Goal: Task Accomplishment & Management: Use online tool/utility

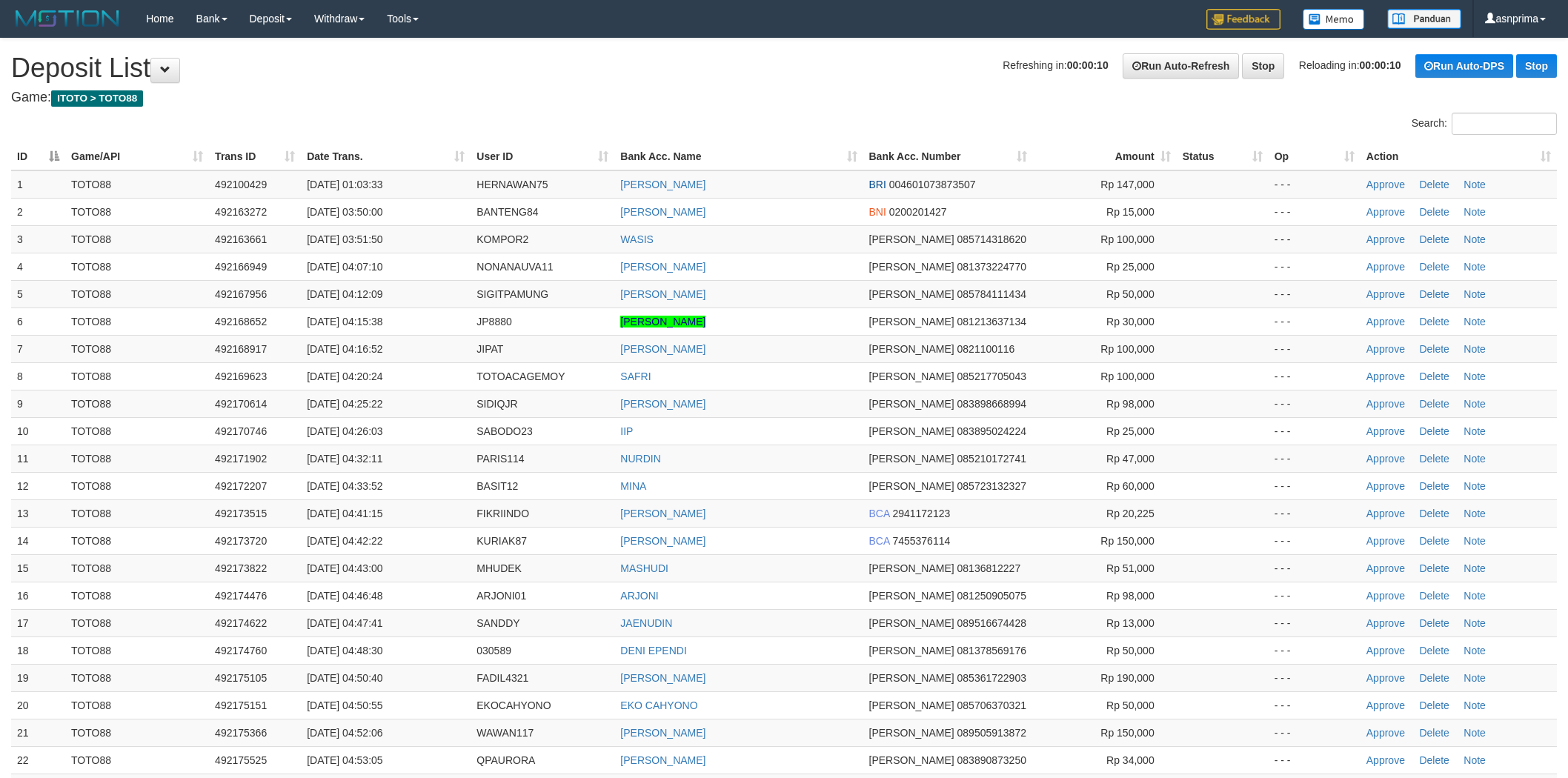
scroll to position [425, 0]
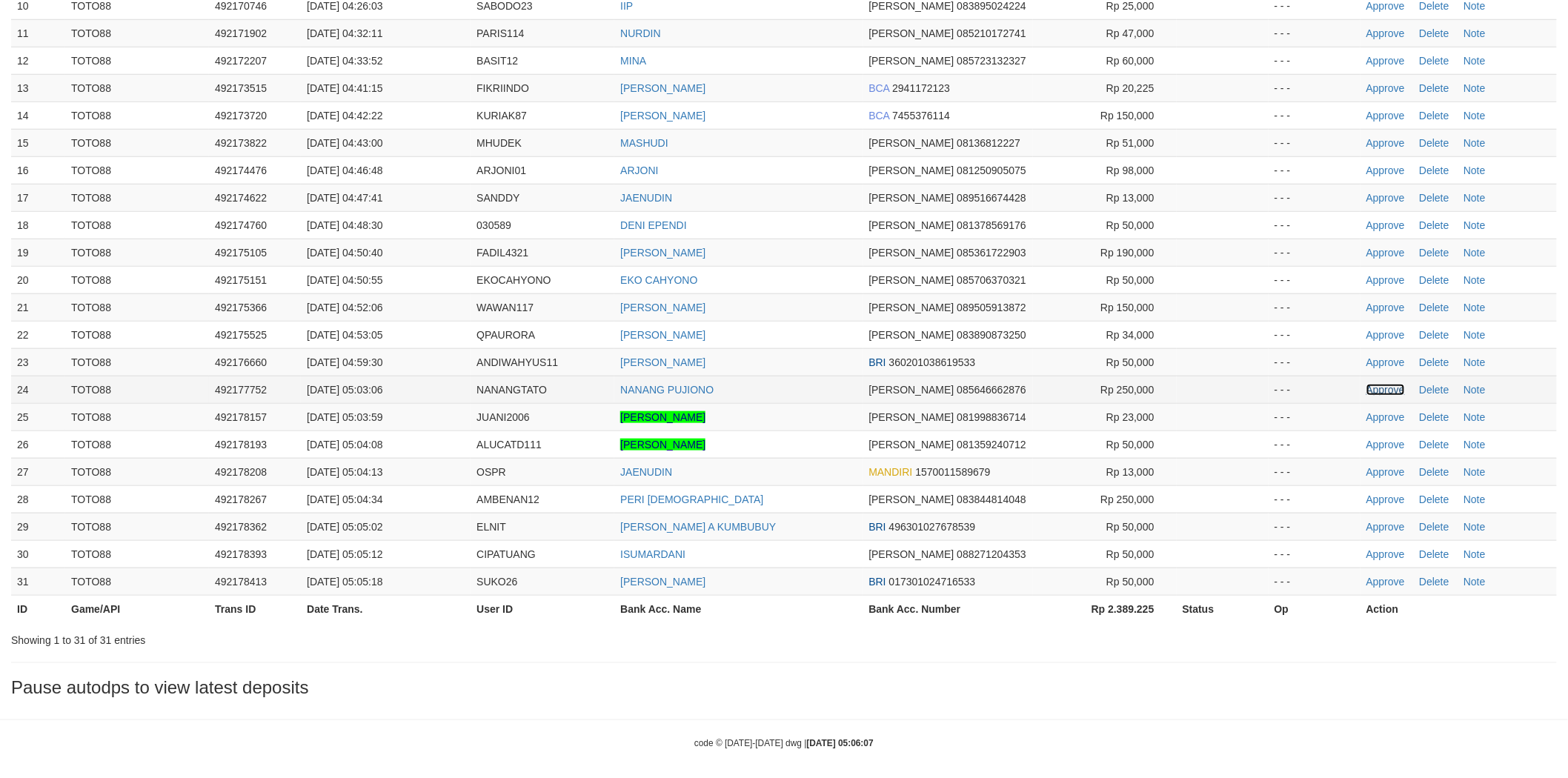
click at [1387, 389] on link "Approve" at bounding box center [1385, 389] width 38 height 12
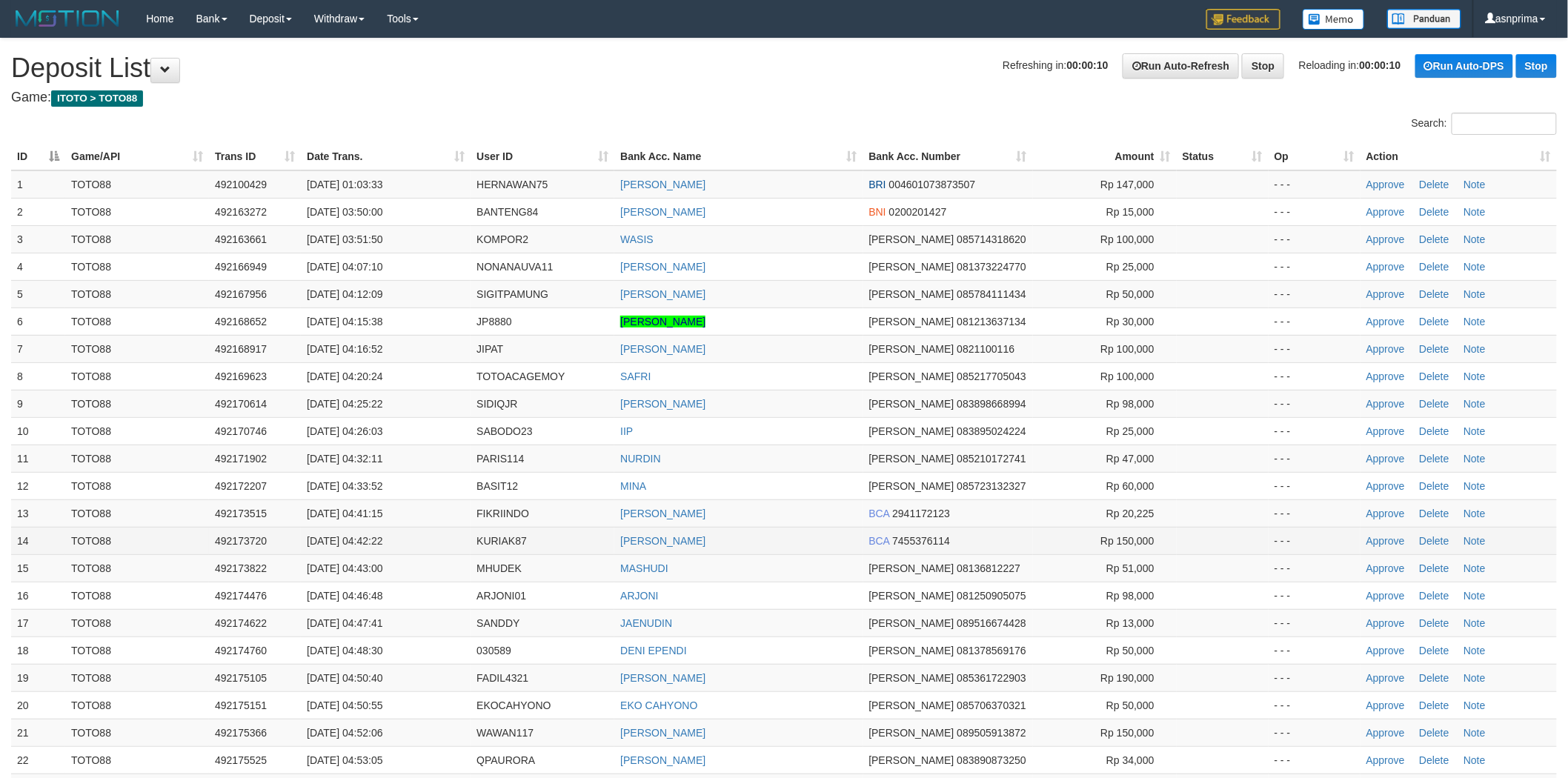
scroll to position [407, 0]
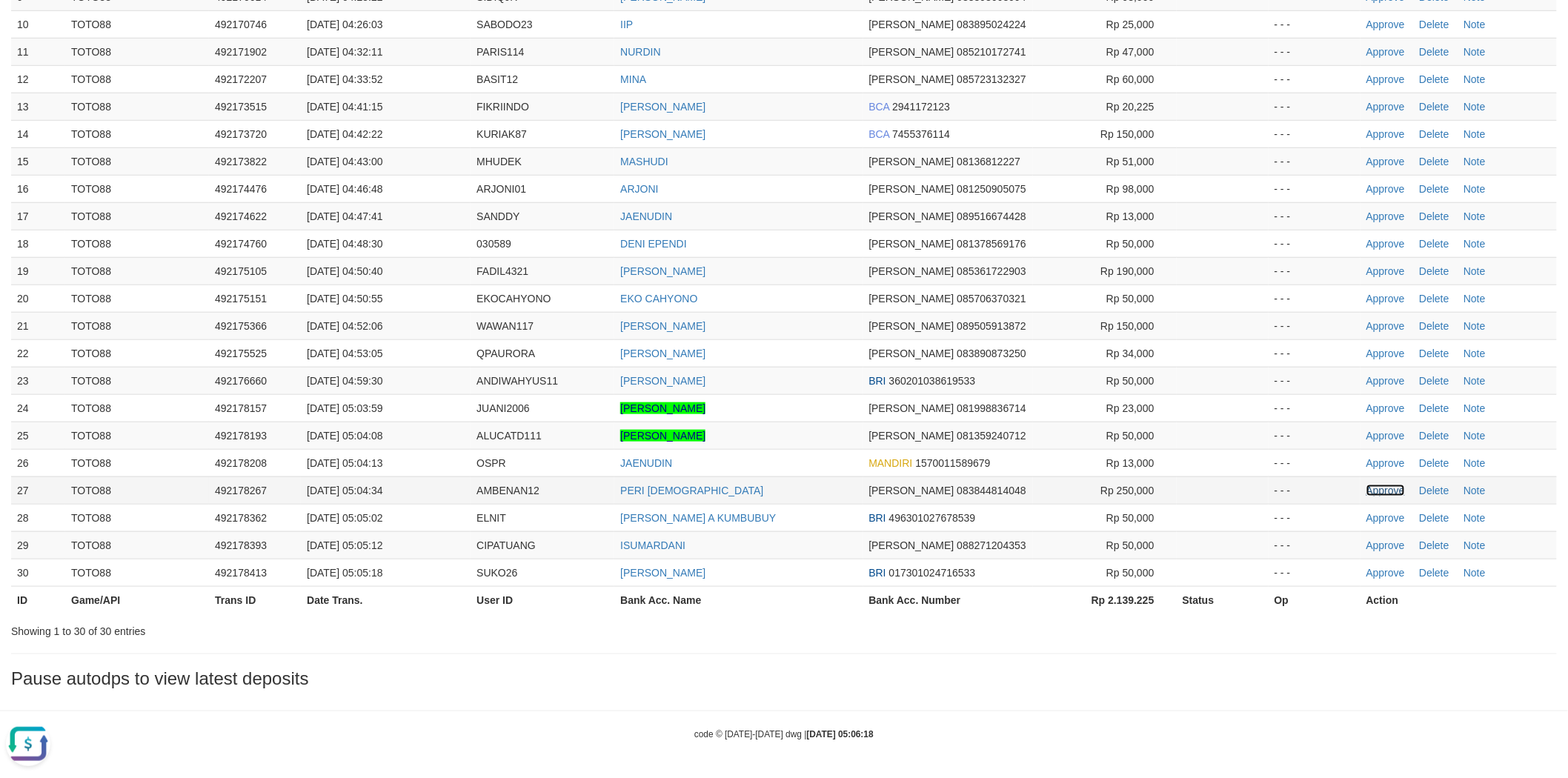
click at [1375, 491] on link "Approve" at bounding box center [1385, 491] width 38 height 12
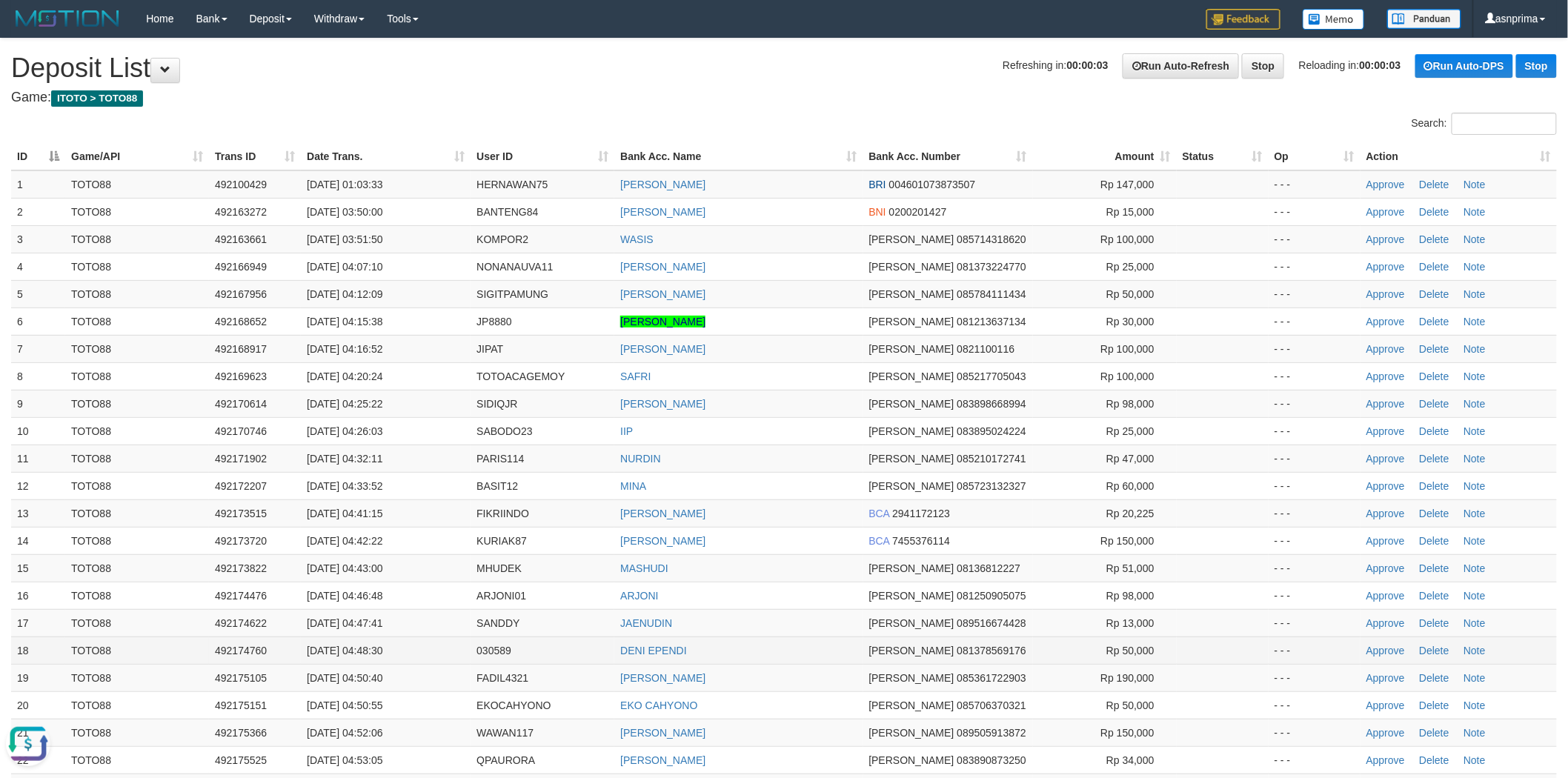
scroll to position [380, 0]
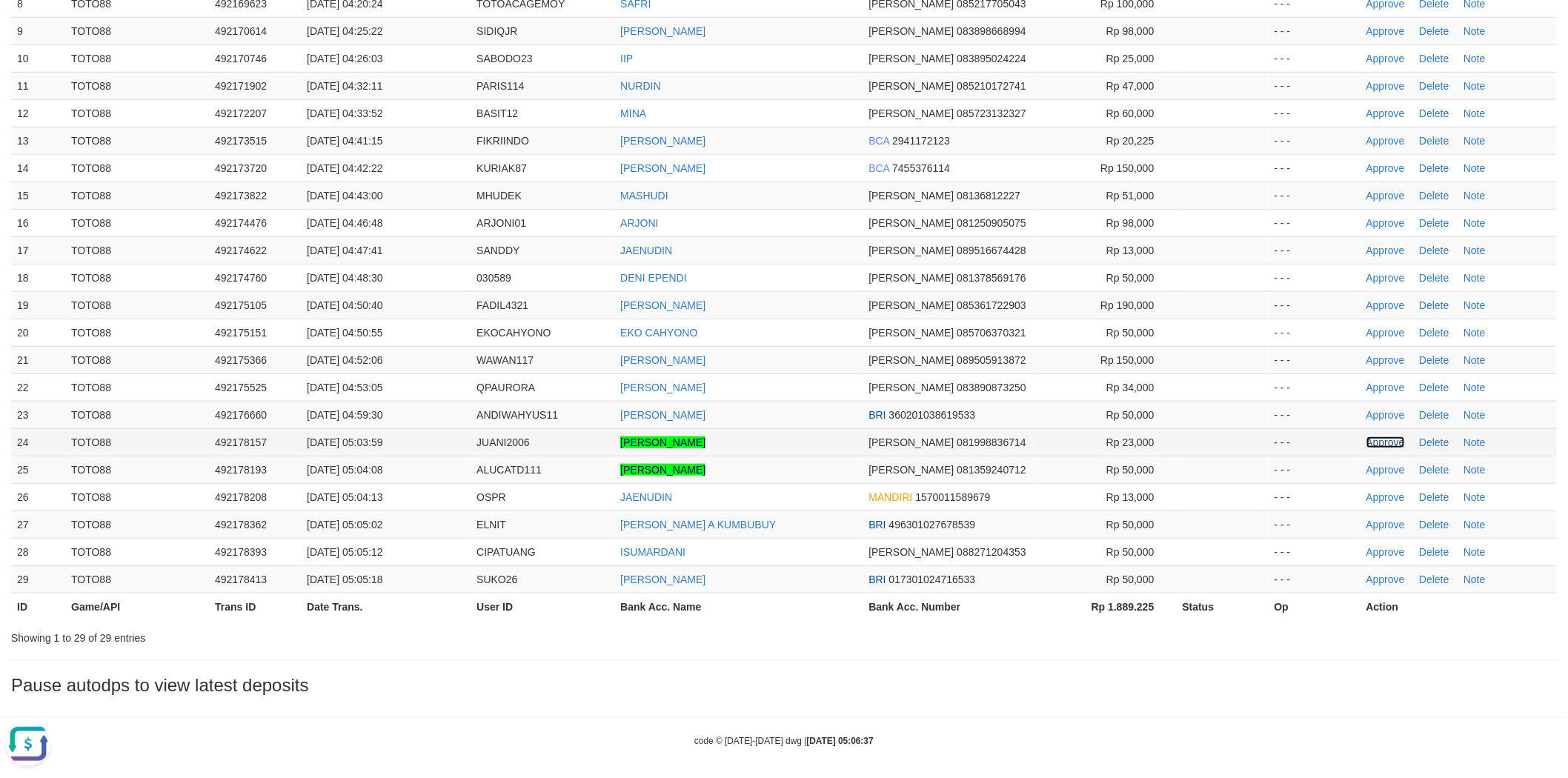
click at [1376, 445] on link "Approve" at bounding box center [1385, 442] width 38 height 12
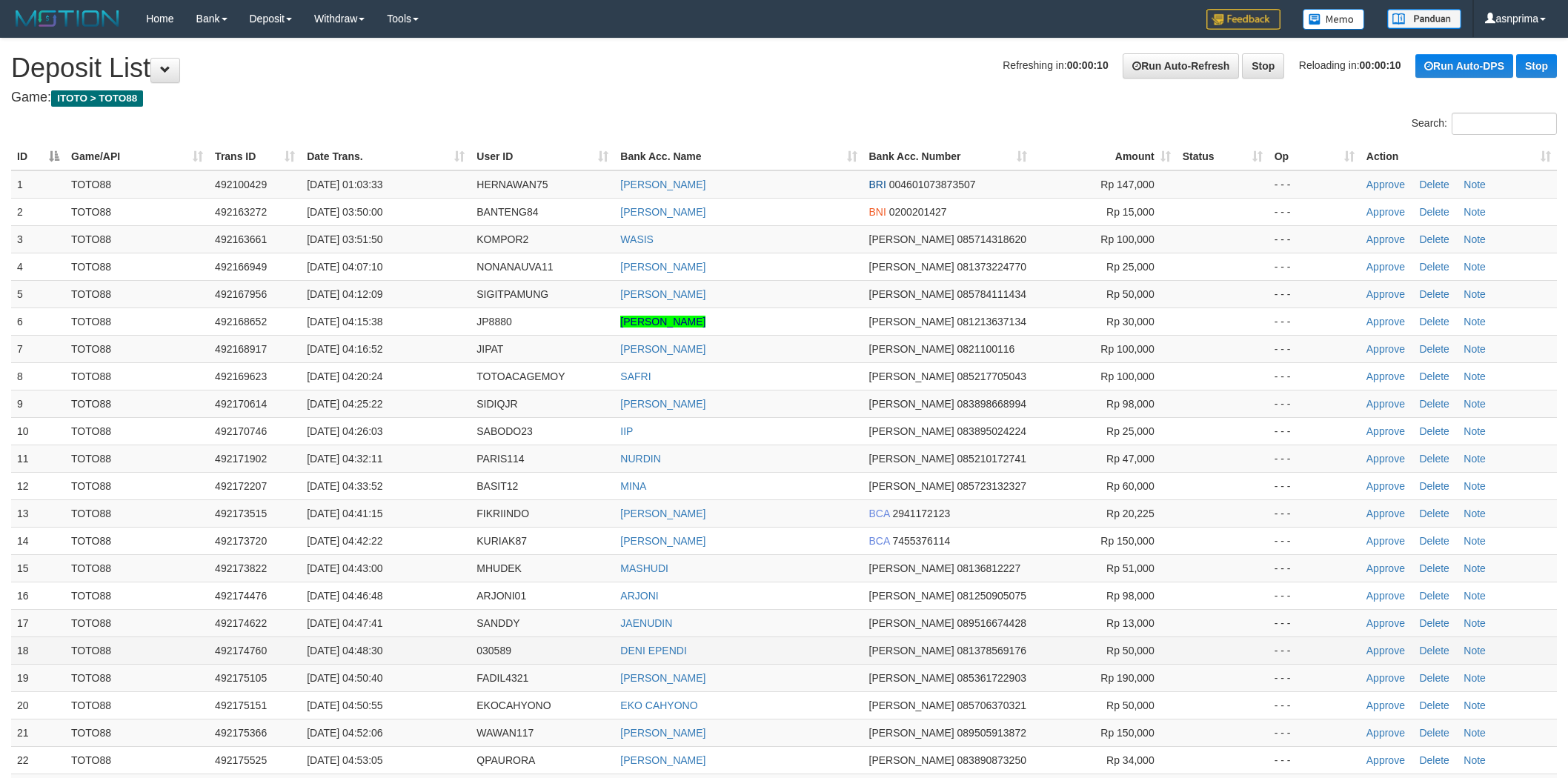
scroll to position [353, 0]
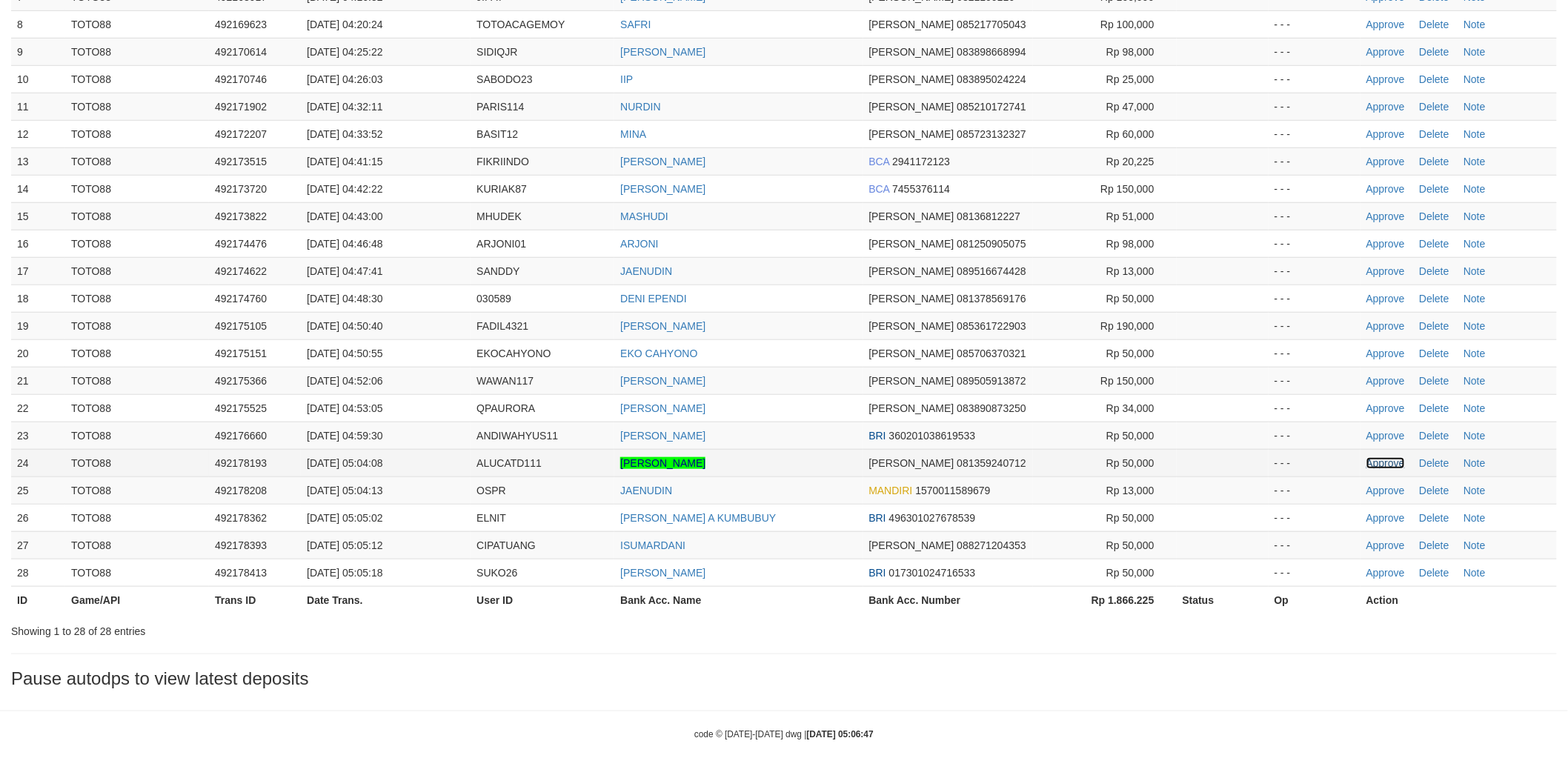
click at [1375, 461] on link "Approve" at bounding box center [1385, 463] width 38 height 12
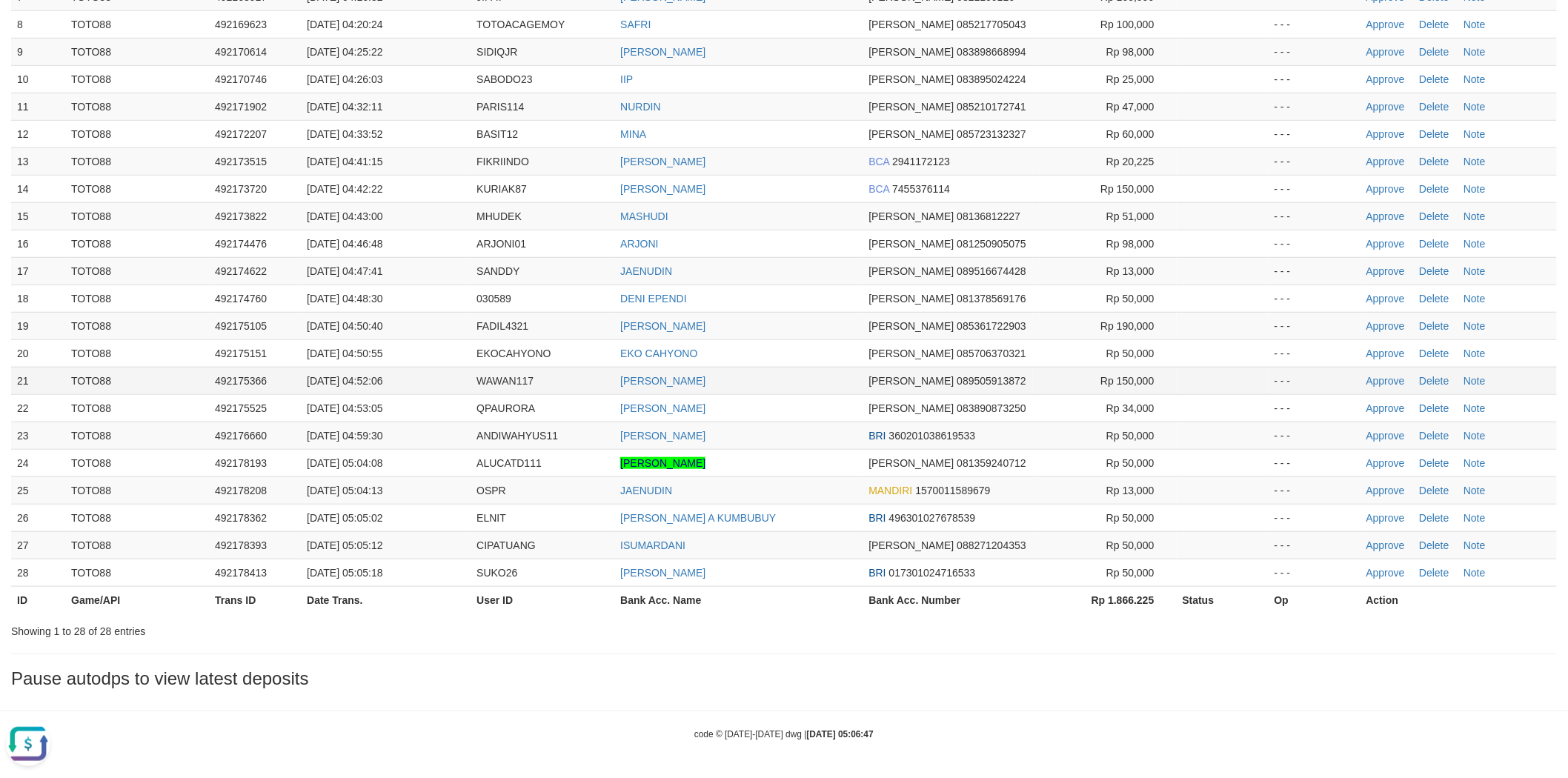
scroll to position [0, 0]
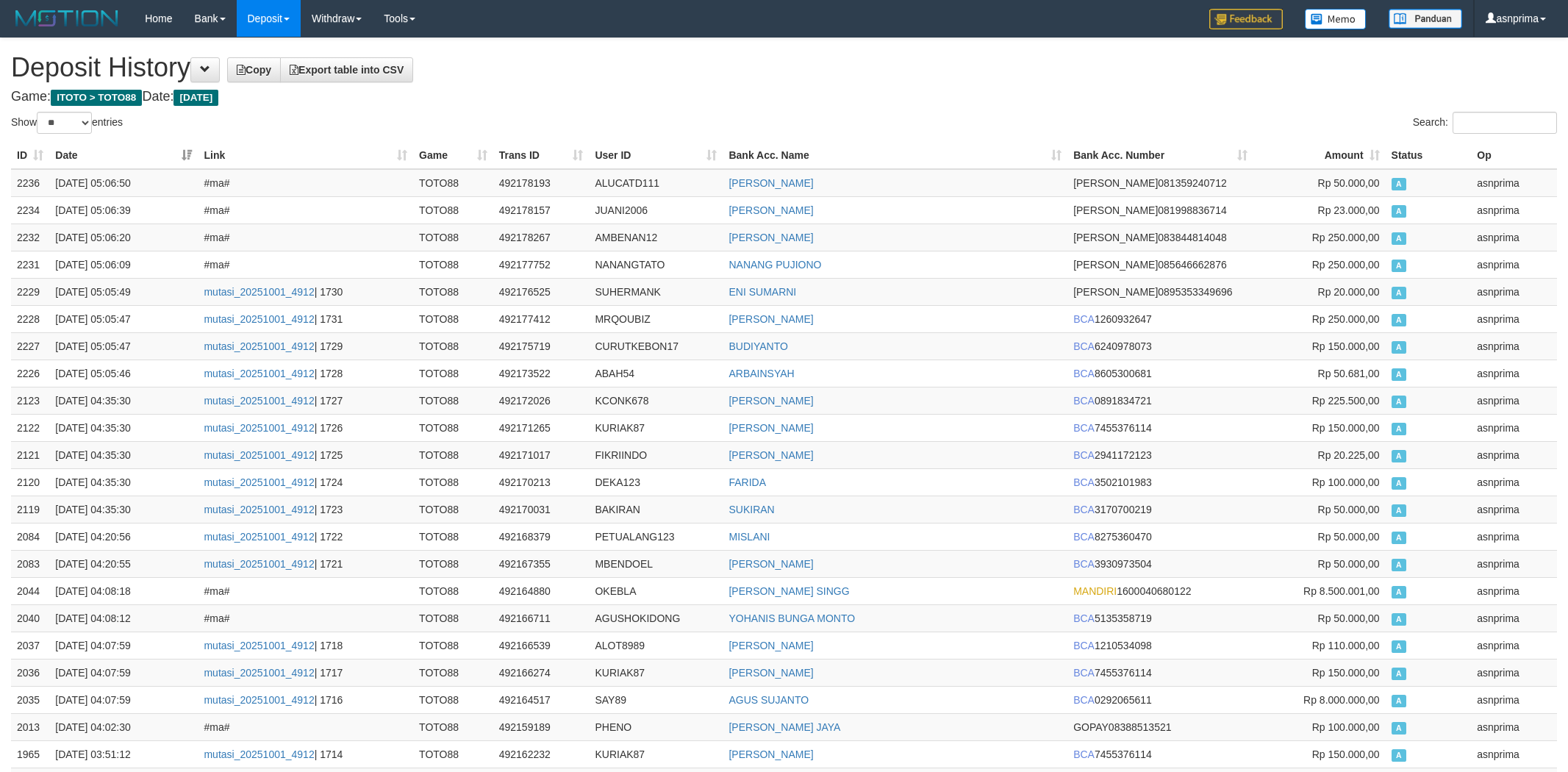
select select "**"
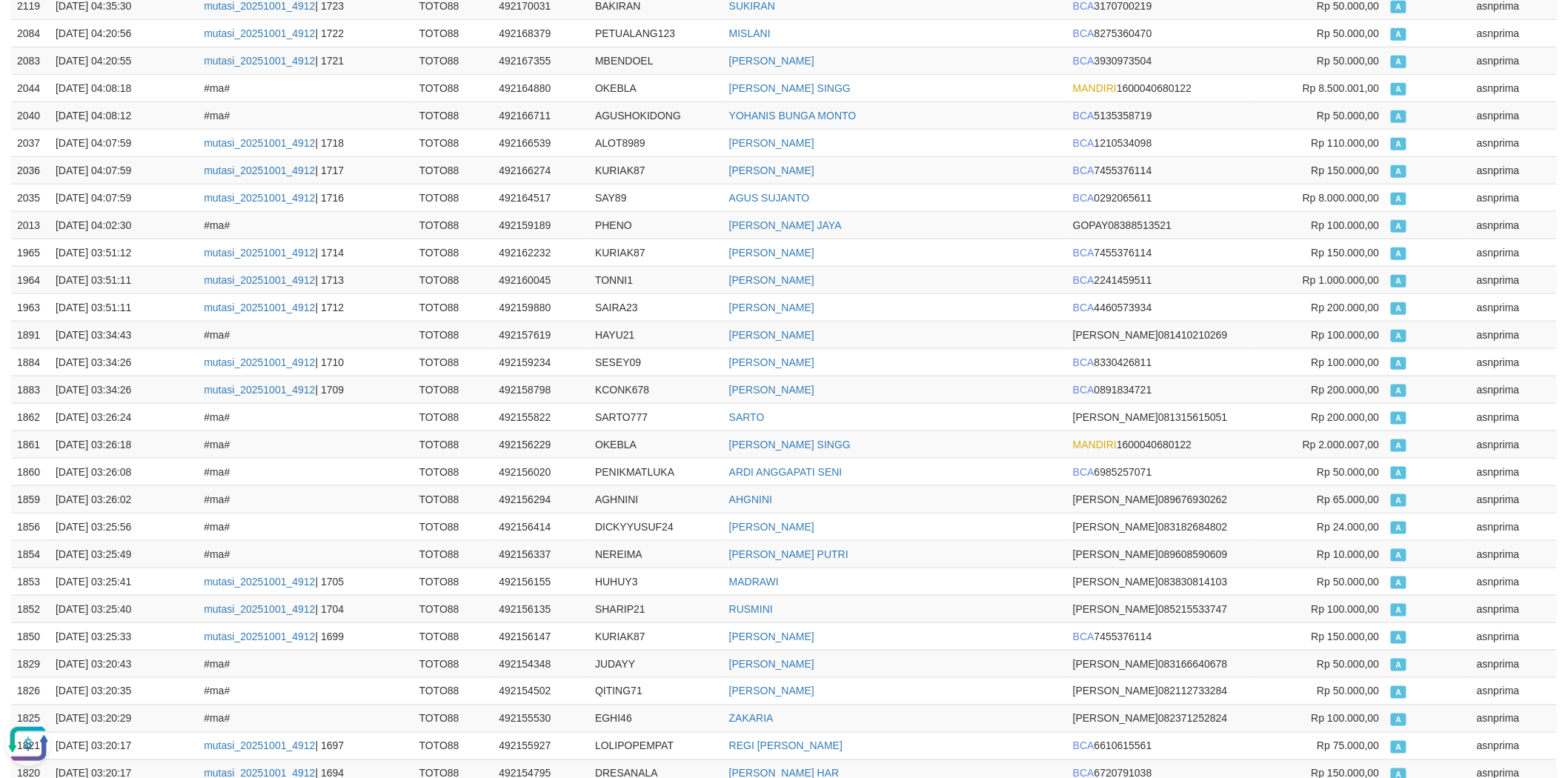
scroll to position [13, 0]
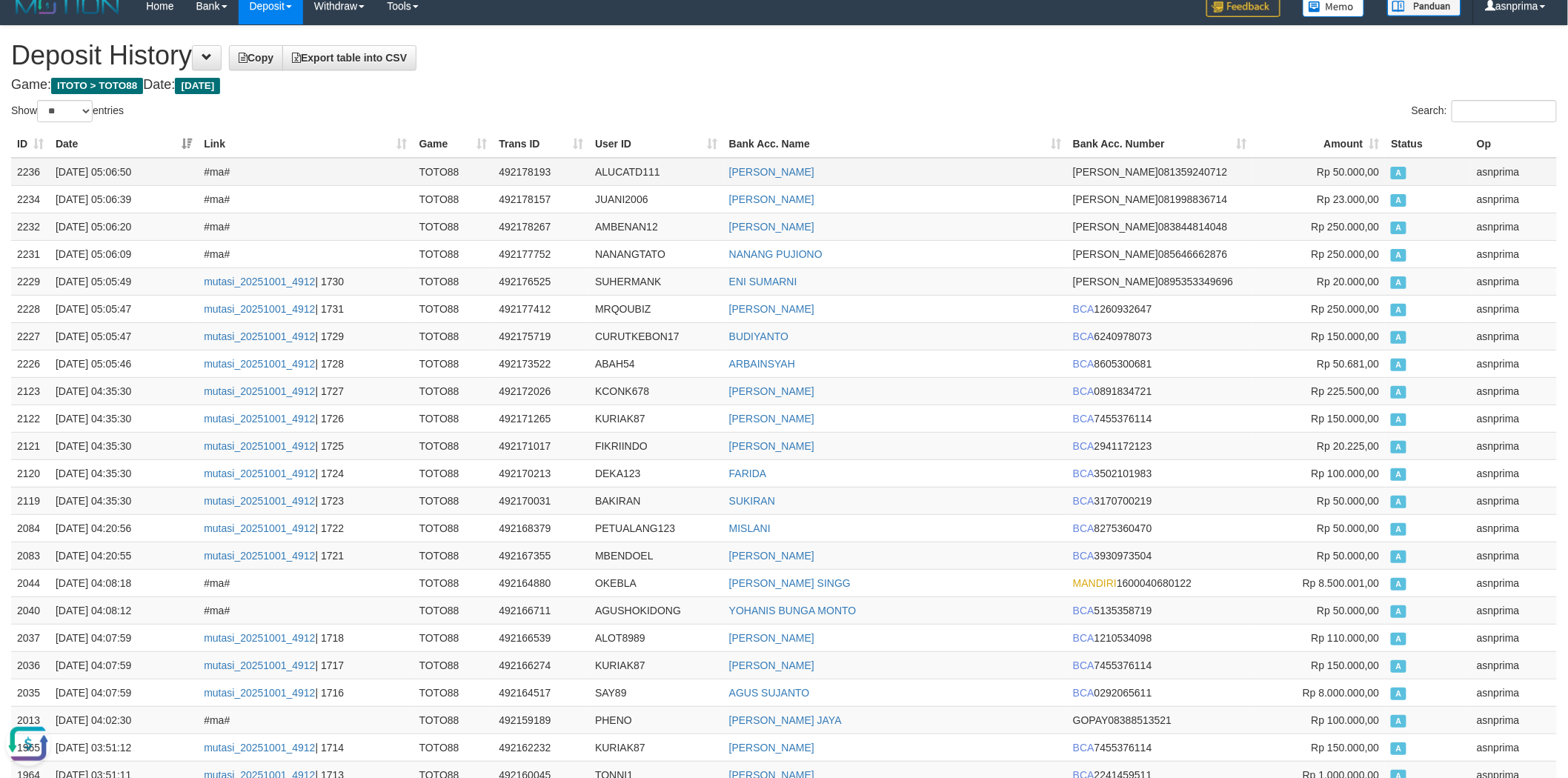
click at [28, 174] on td "2236" at bounding box center [30, 172] width 38 height 28
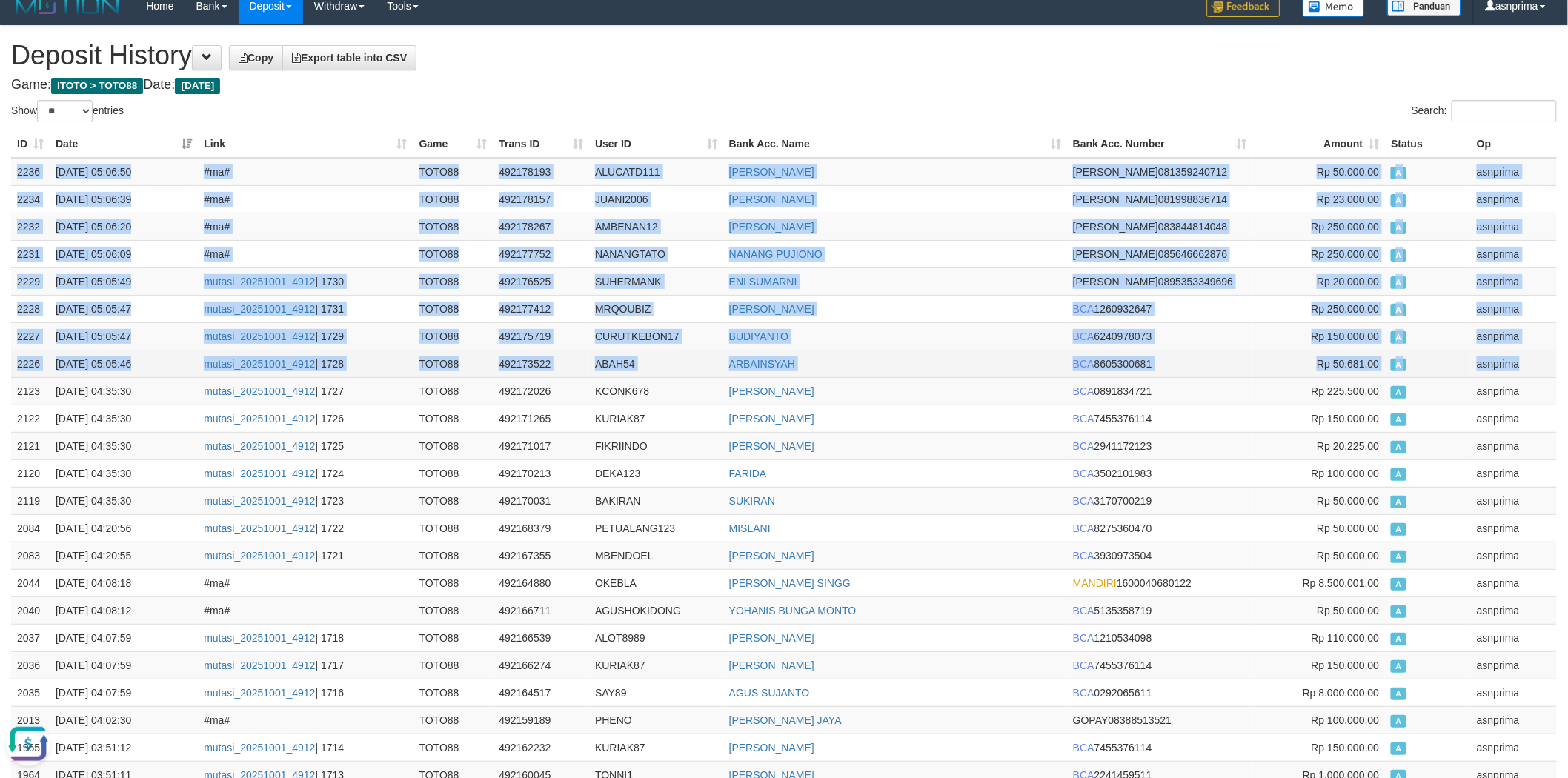
click at [1514, 361] on td "asnprima" at bounding box center [1514, 363] width 86 height 27
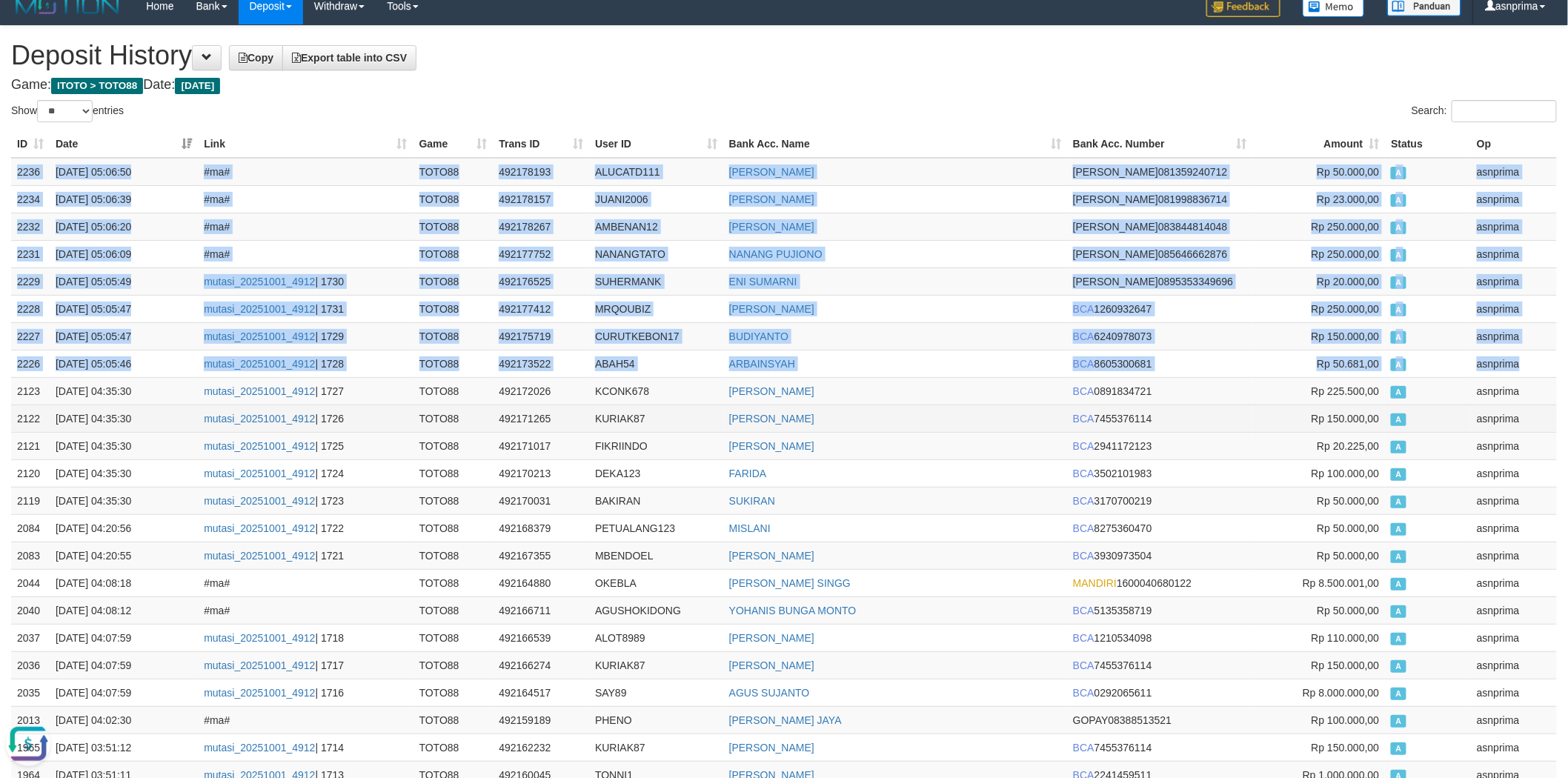
copy tbody "2236 01/10/2025 05:06:50 #ma# TOTO88 492178193 ALUCATD111 PRAYOGA GALIH SETIAWA…"
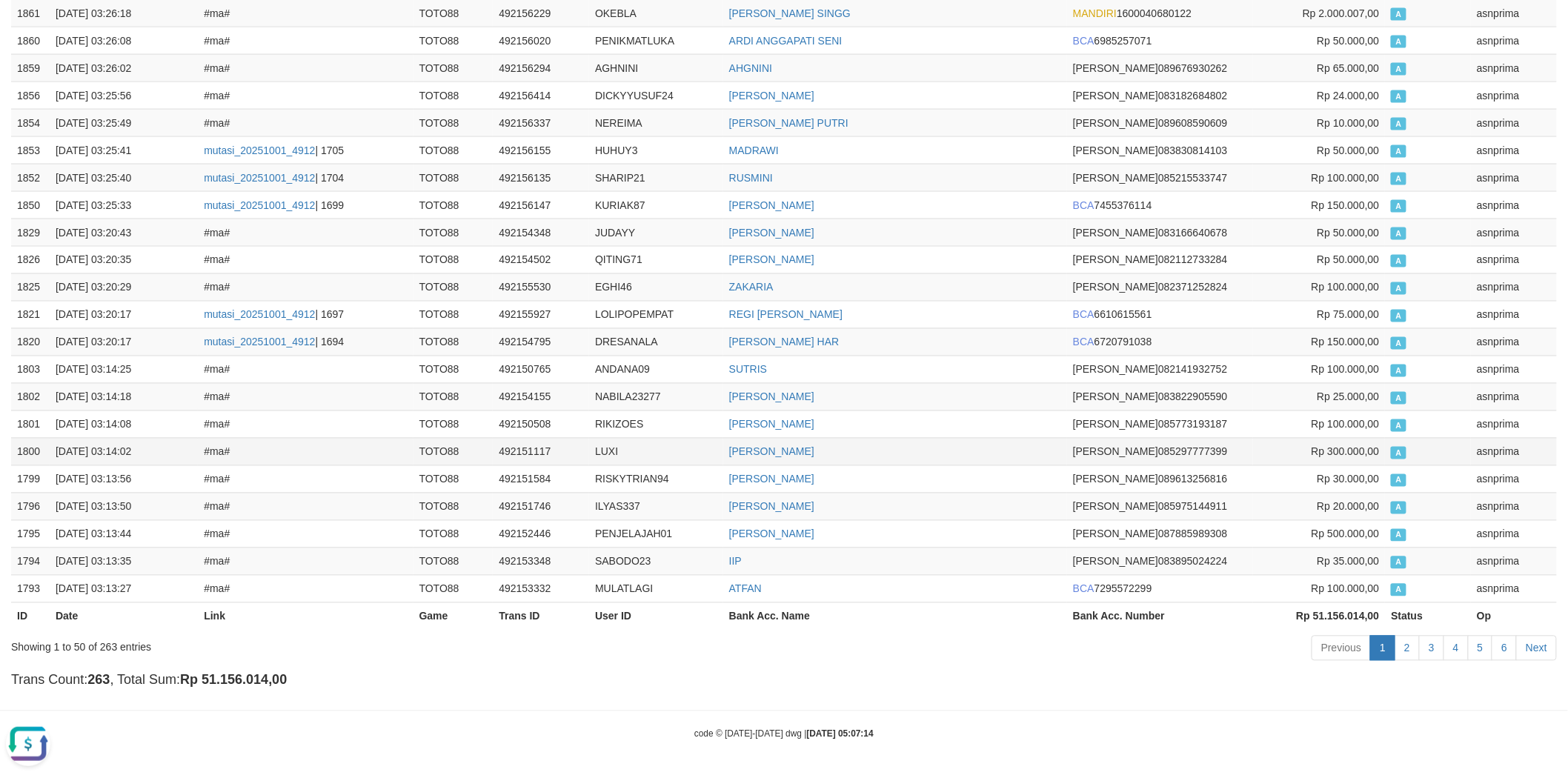
scroll to position [941, 0]
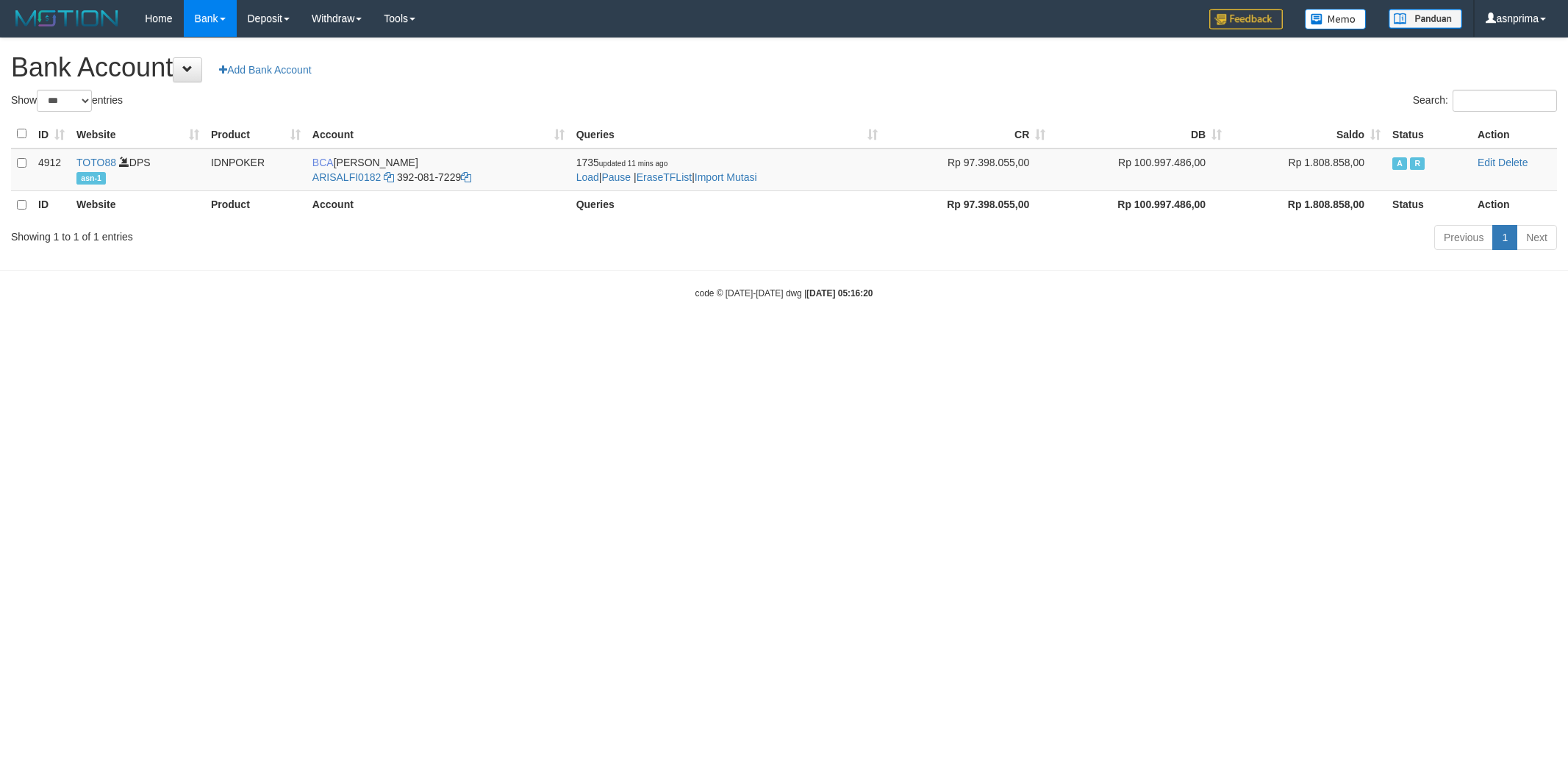
select select "***"
click at [739, 176] on link "Import Mutasi" at bounding box center [726, 177] width 62 height 12
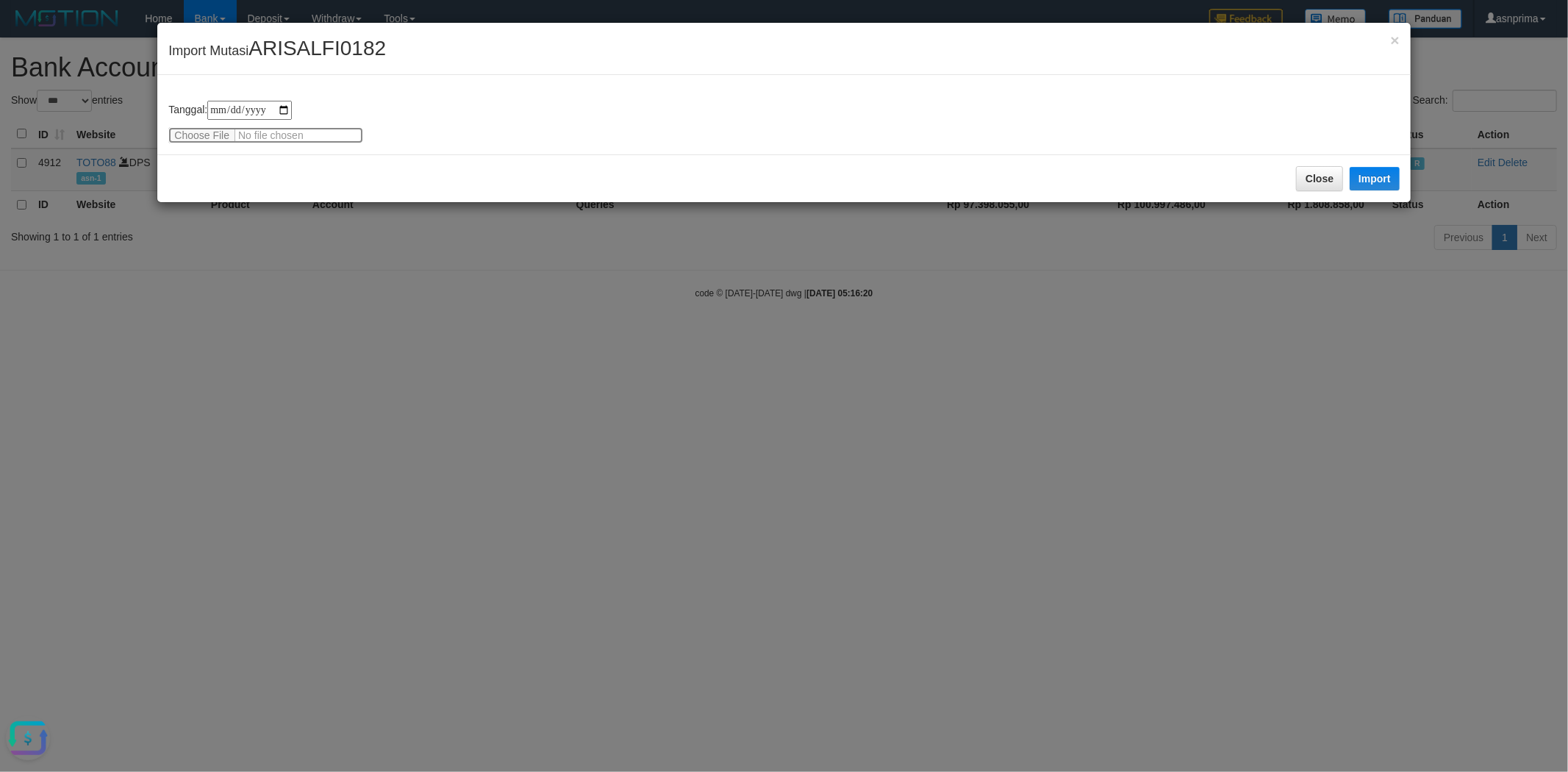
click at [290, 131] on input "file" at bounding box center [265, 135] width 195 height 16
type input "**********"
click at [329, 164] on div "Close Import" at bounding box center [783, 178] width 1252 height 48
click at [1375, 181] on button "Import" at bounding box center [1374, 179] width 50 height 24
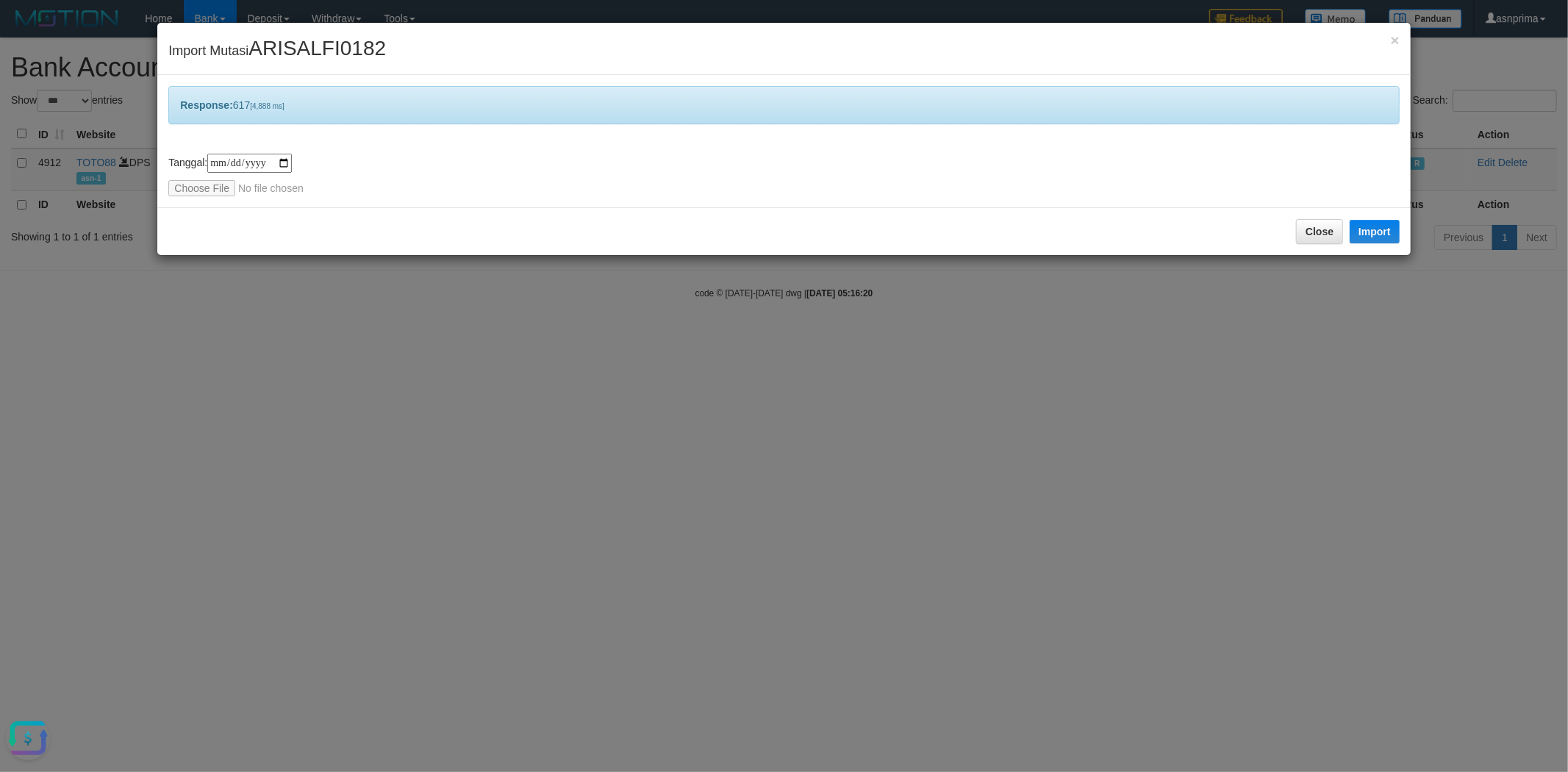
click at [1137, 226] on div "Close Import" at bounding box center [783, 231] width 1252 height 48
drag, startPoint x: 1325, startPoint y: 230, endPoint x: 1235, endPoint y: 193, distance: 97.3
click at [1324, 230] on button "Close" at bounding box center [1320, 232] width 47 height 25
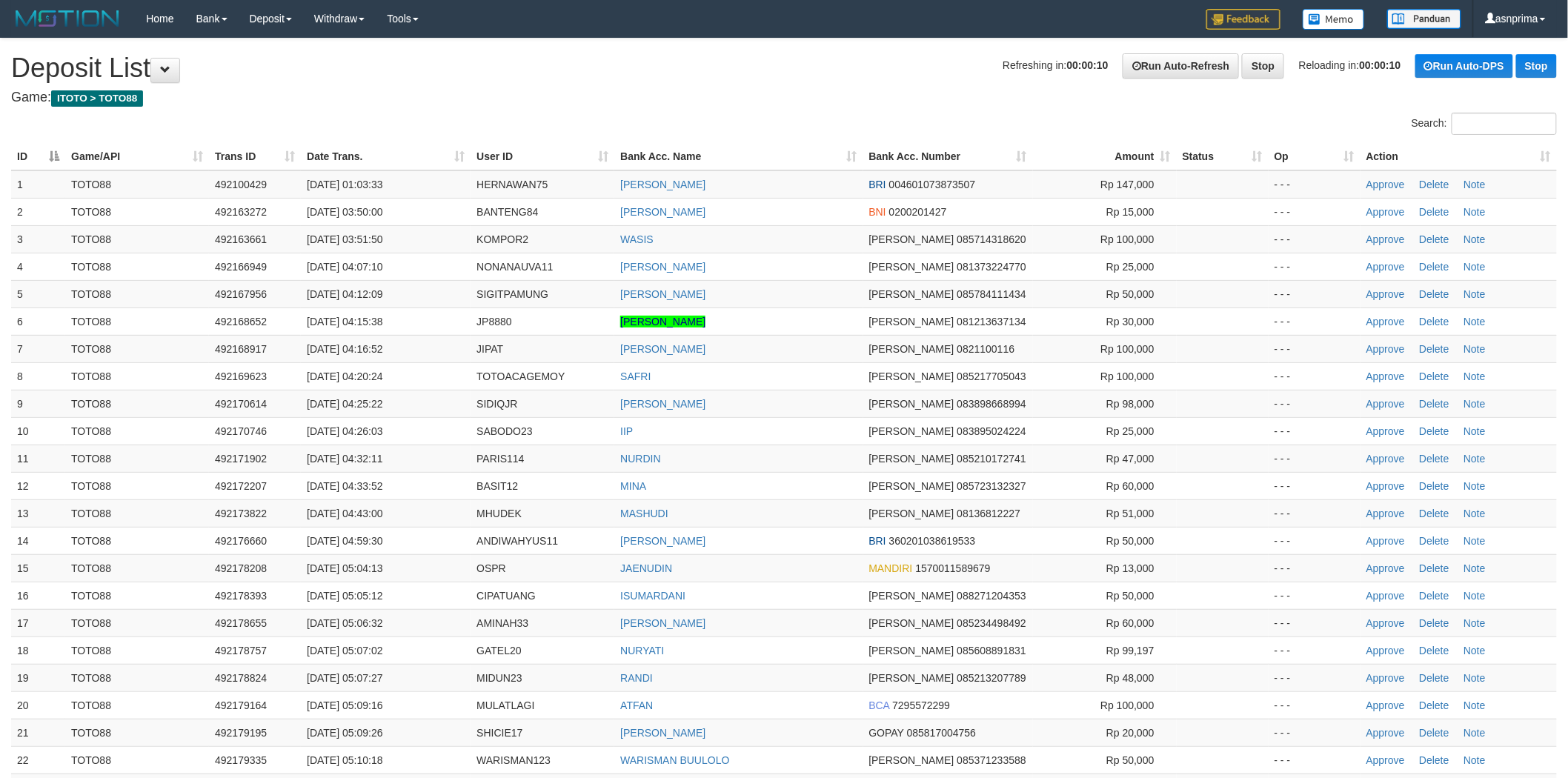
click at [1515, 160] on th "Action" at bounding box center [1458, 156] width 197 height 27
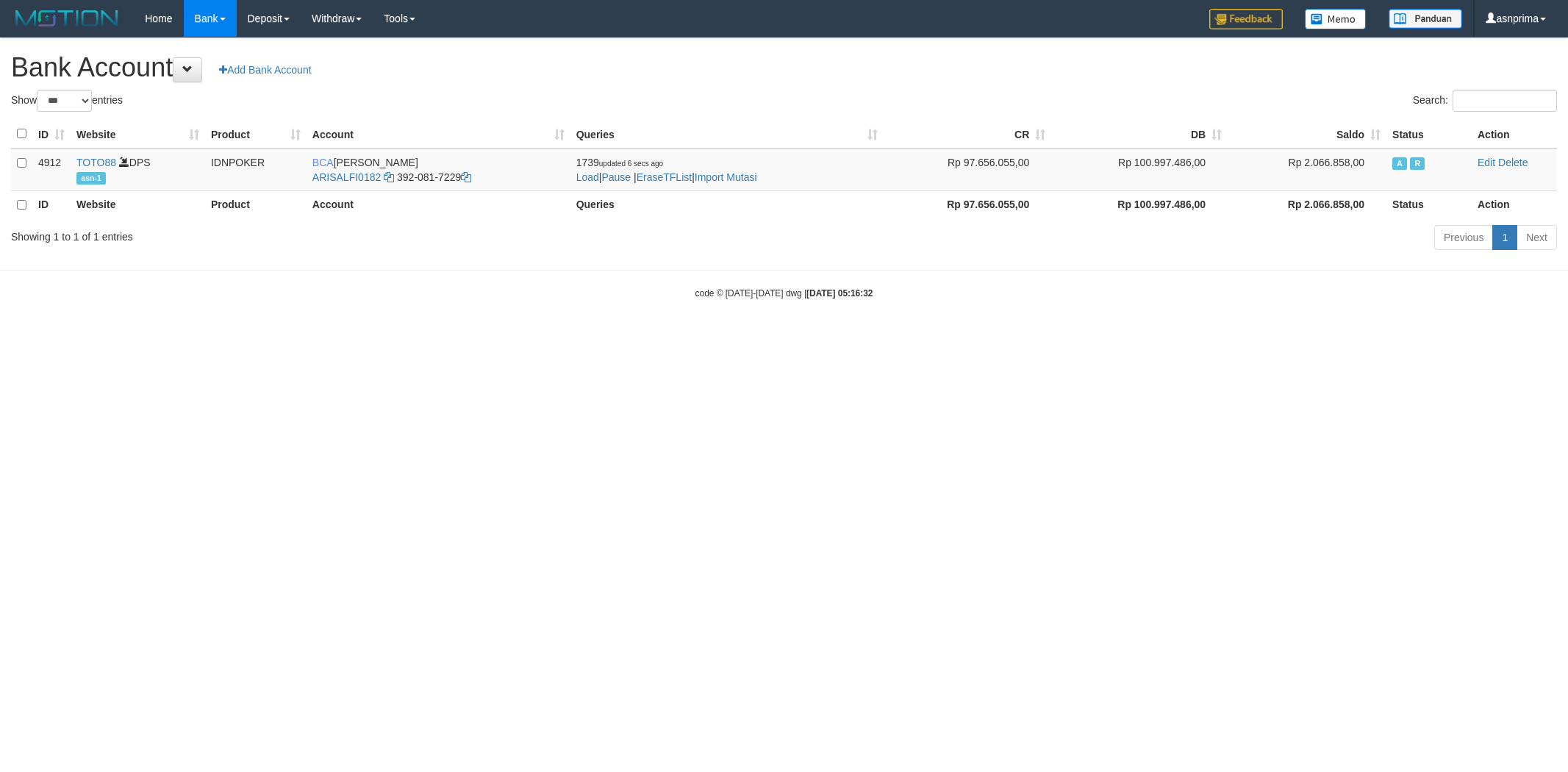
select select "***"
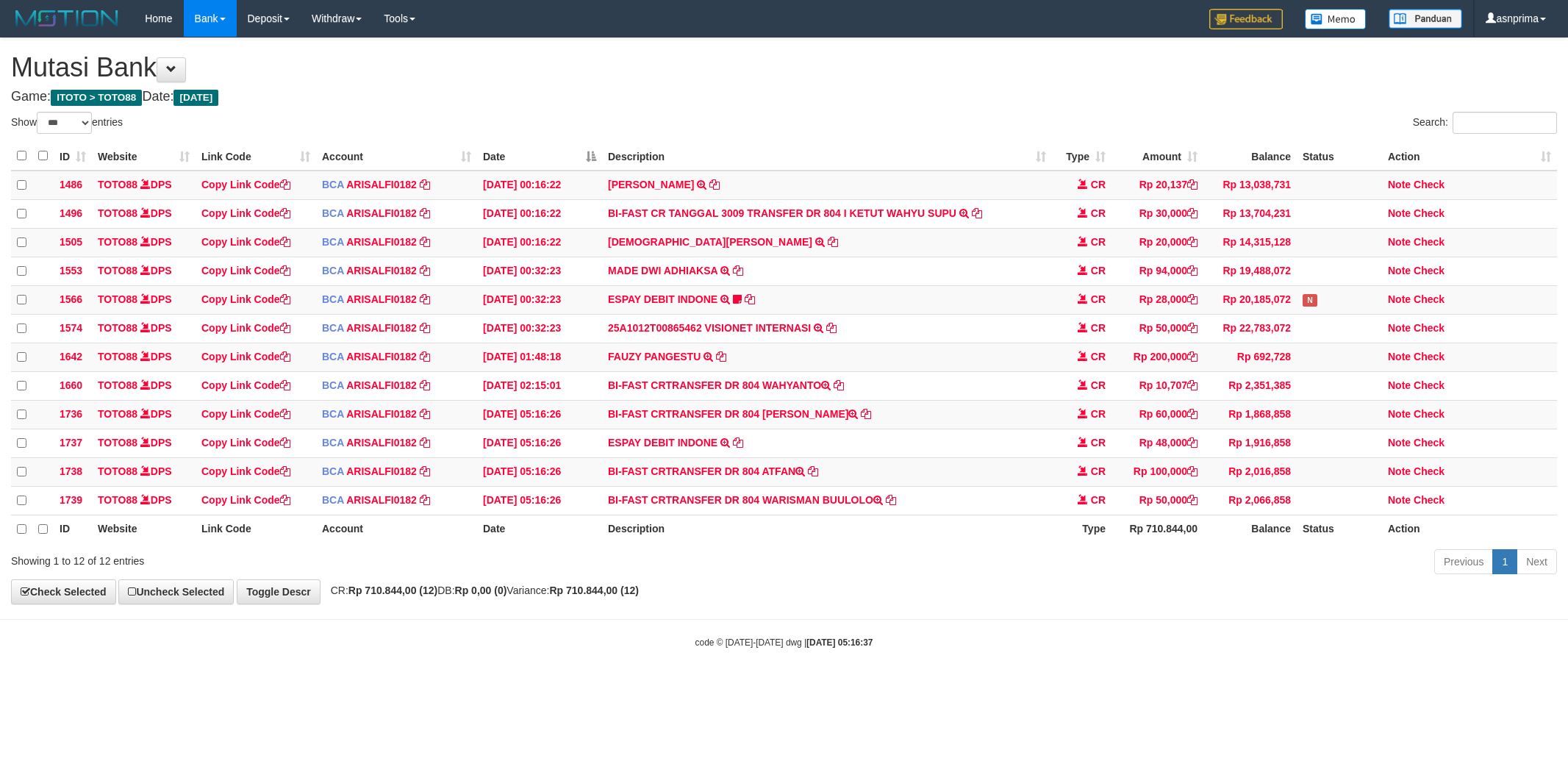
select select "***"
click at [800, 510] on td "BI-FAST CRTRANSFER DR 804 WARISMAN BUULOLO" at bounding box center [826, 499] width 450 height 29
drag, startPoint x: 800, startPoint y: 510, endPoint x: 846, endPoint y: 510, distance: 46.0
click at [846, 510] on td "BI-FAST CRTRANSFER DR 804 WARISMAN BUULOLO" at bounding box center [826, 499] width 450 height 29
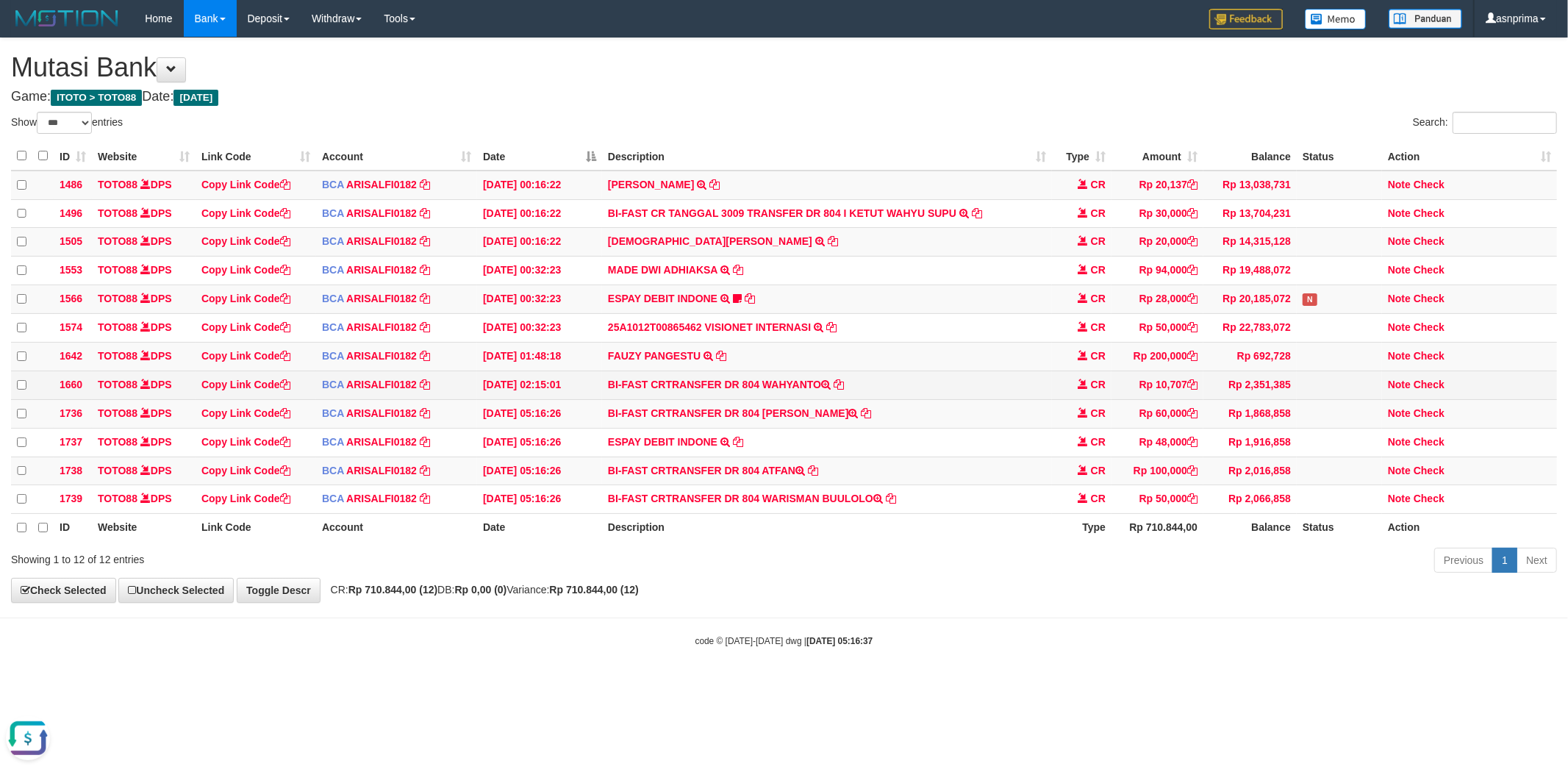
copy td "WARISMAN BUULOLO"
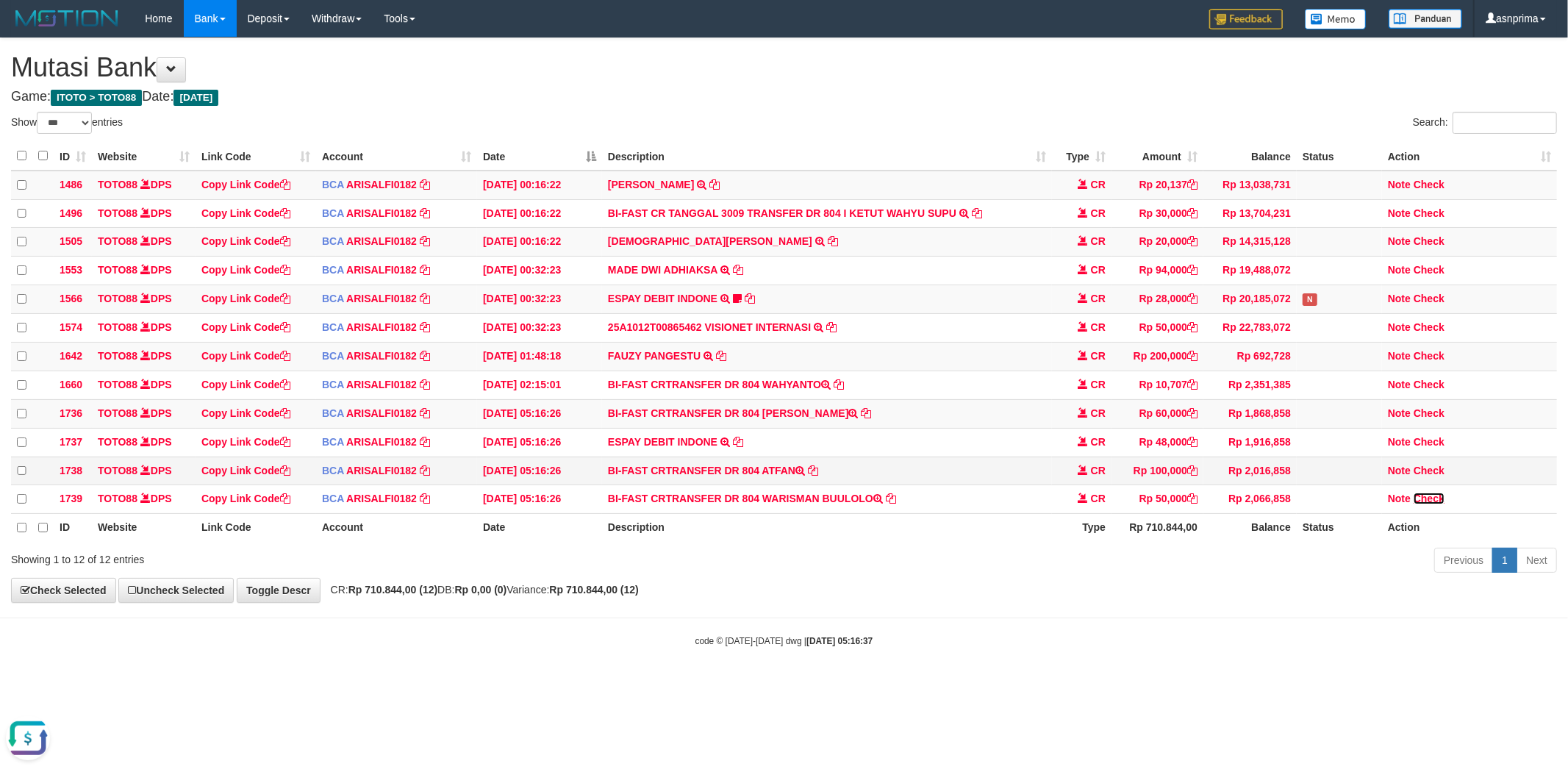
drag, startPoint x: 1431, startPoint y: 510, endPoint x: 1052, endPoint y: 472, distance: 380.9
click at [1431, 505] on link "Check" at bounding box center [1429, 499] width 31 height 12
click at [780, 474] on td "BI-FAST CRTRANSFER DR 804 ATFAN" at bounding box center [826, 471] width 450 height 29
click at [772, 476] on td "BI-FAST CRTRANSFER DR 804 ATFAN" at bounding box center [826, 471] width 450 height 29
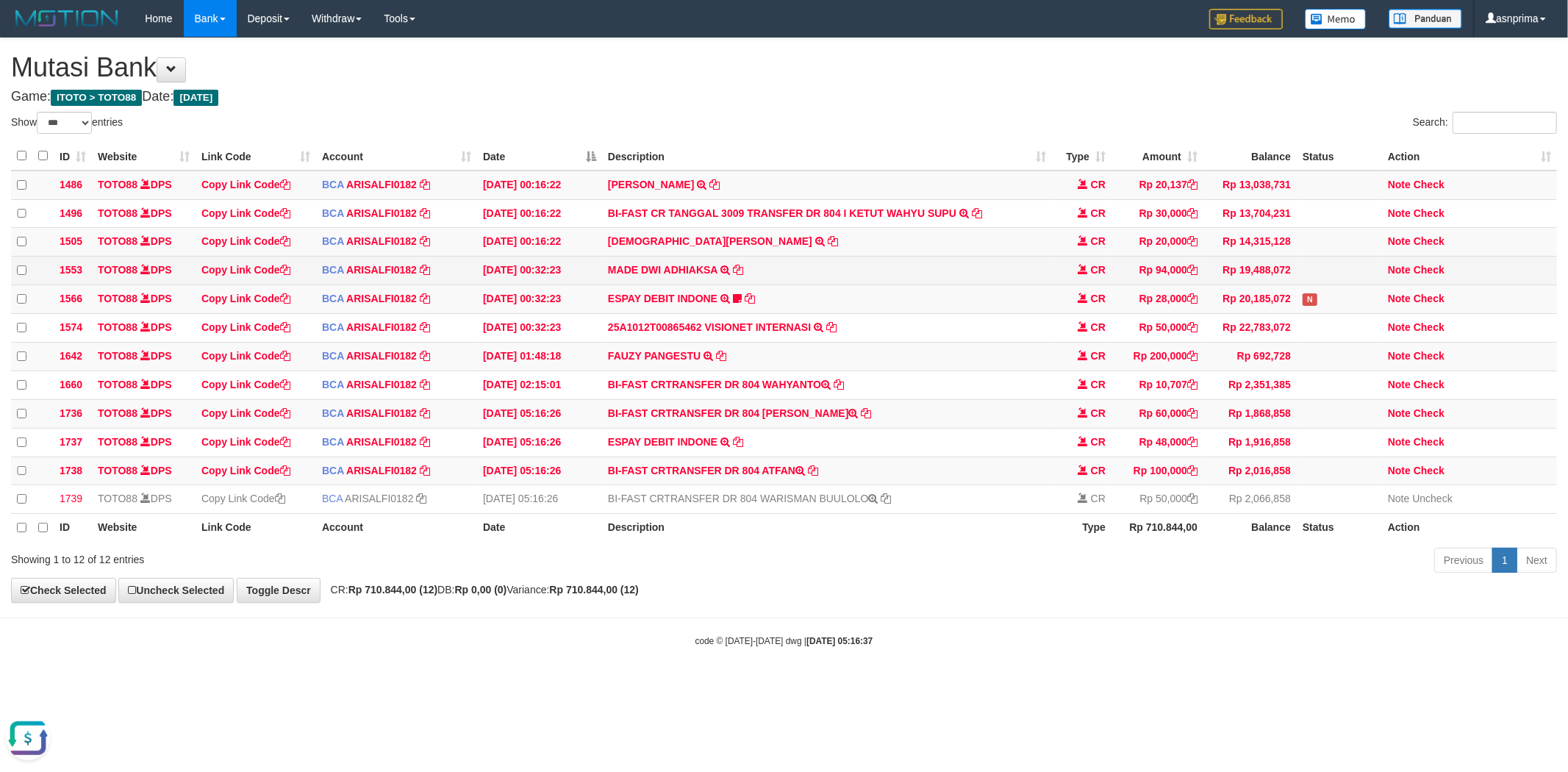
copy td "ATFAN"
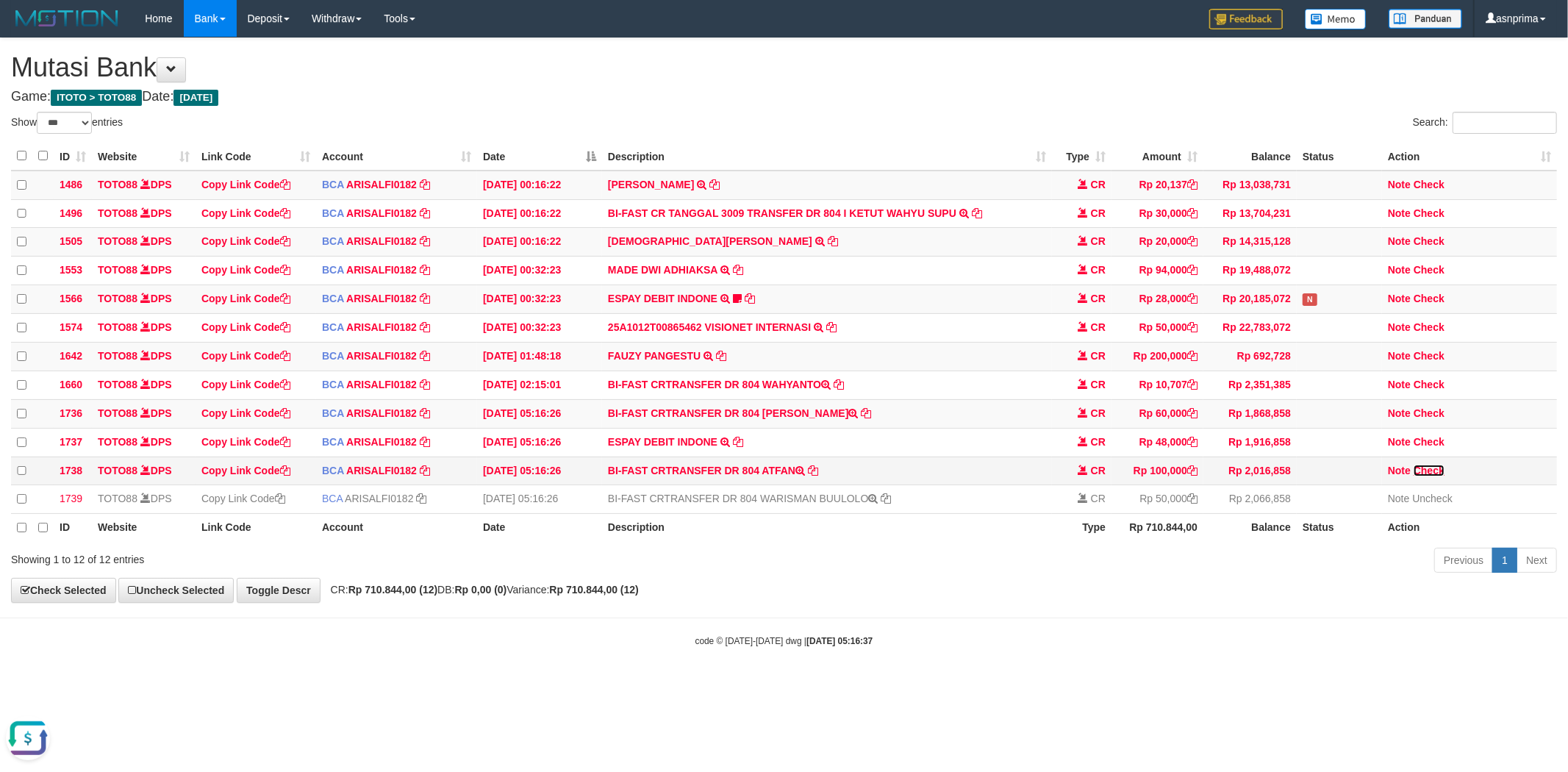
click at [1424, 476] on link "Check" at bounding box center [1429, 470] width 31 height 12
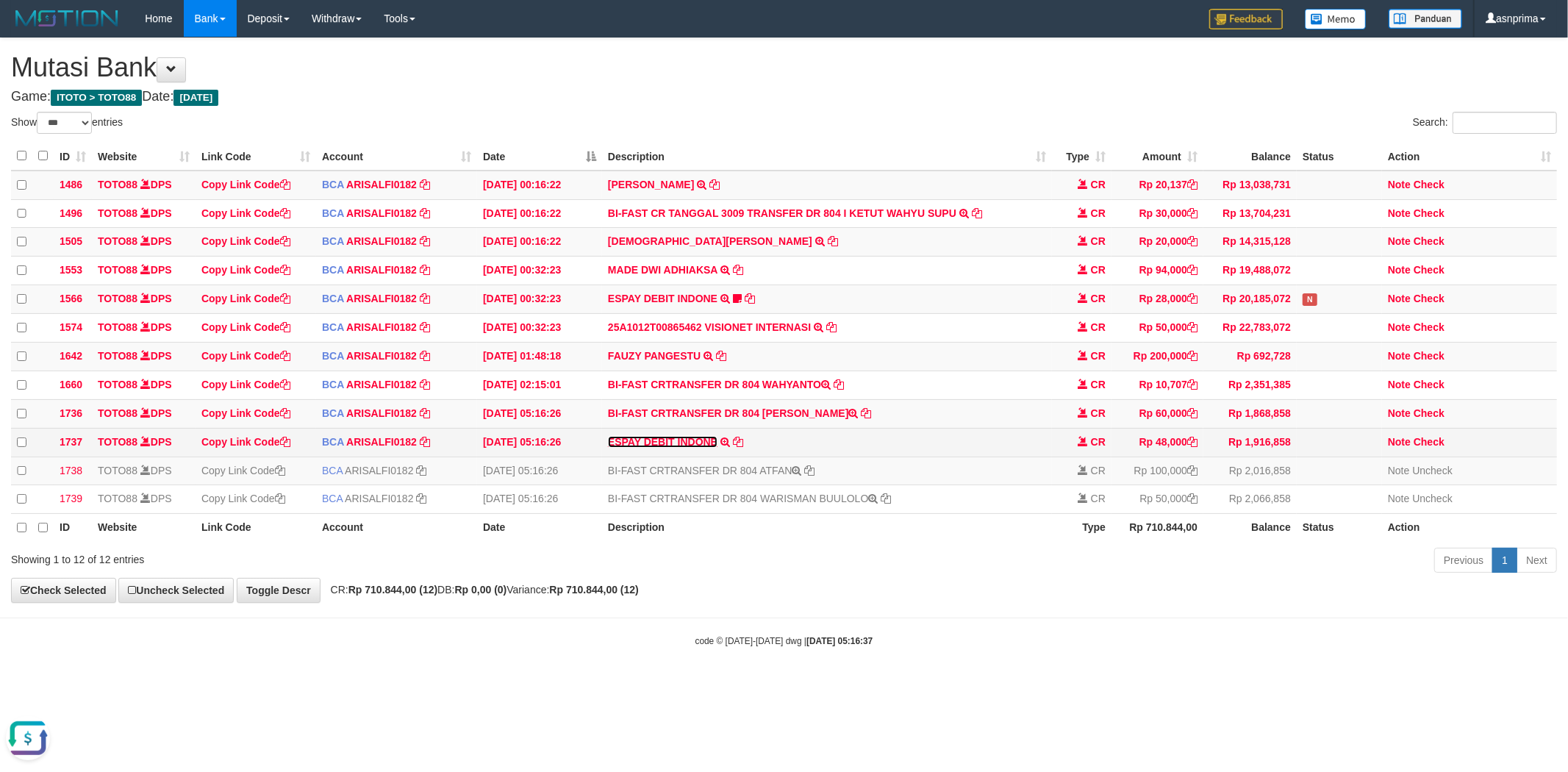
drag, startPoint x: 652, startPoint y: 448, endPoint x: 676, endPoint y: 457, distance: 25.6
click at [652, 447] on link "ESPAY DEBIT INDONE" at bounding box center [662, 442] width 110 height 12
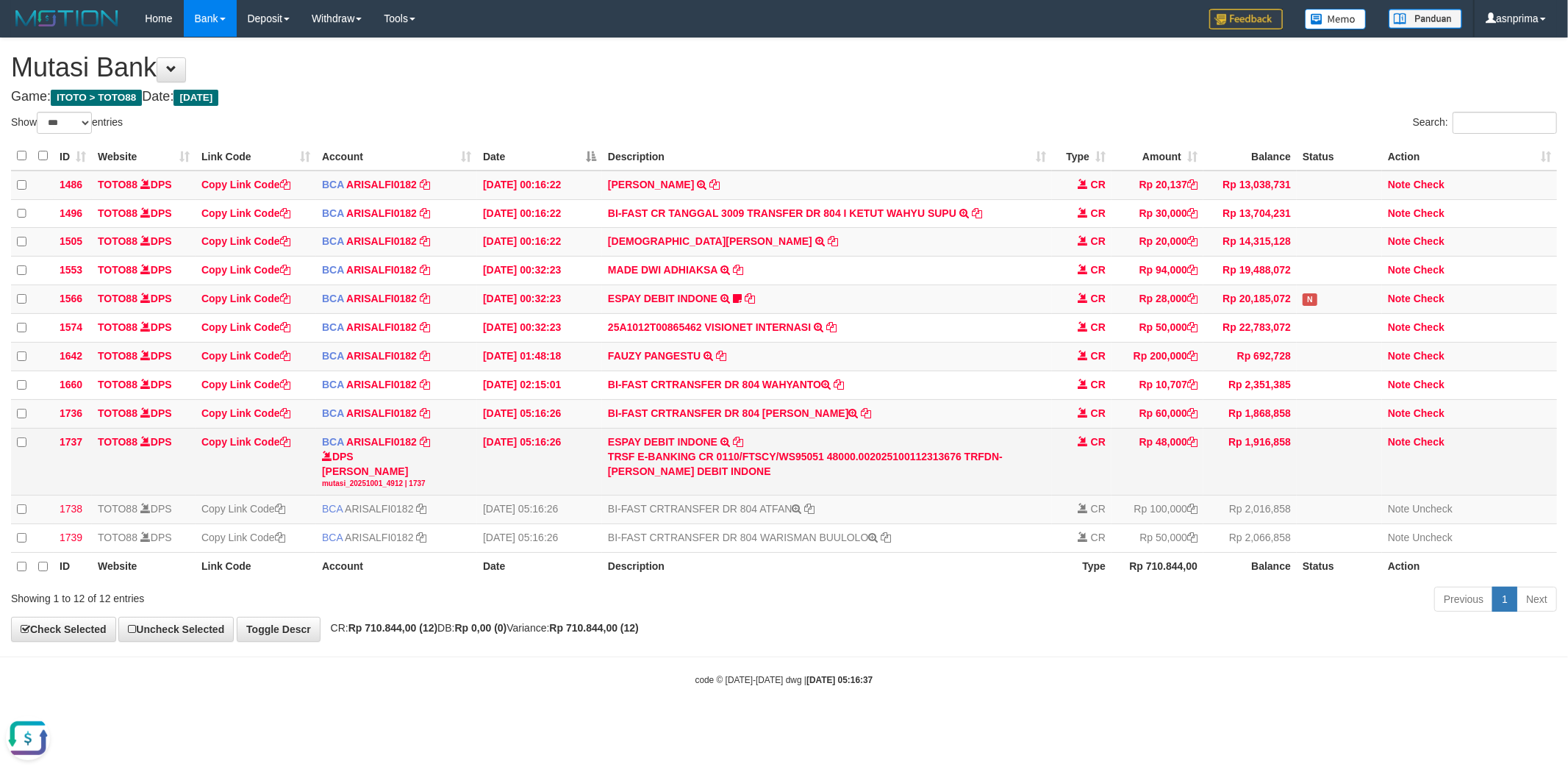
click at [1024, 462] on div "TRSF E-BANKING CR 0110/FTSCY/WS95051 48000.002025100112313676 TRFDN-RANDI ESPAY…" at bounding box center [826, 463] width 438 height 30
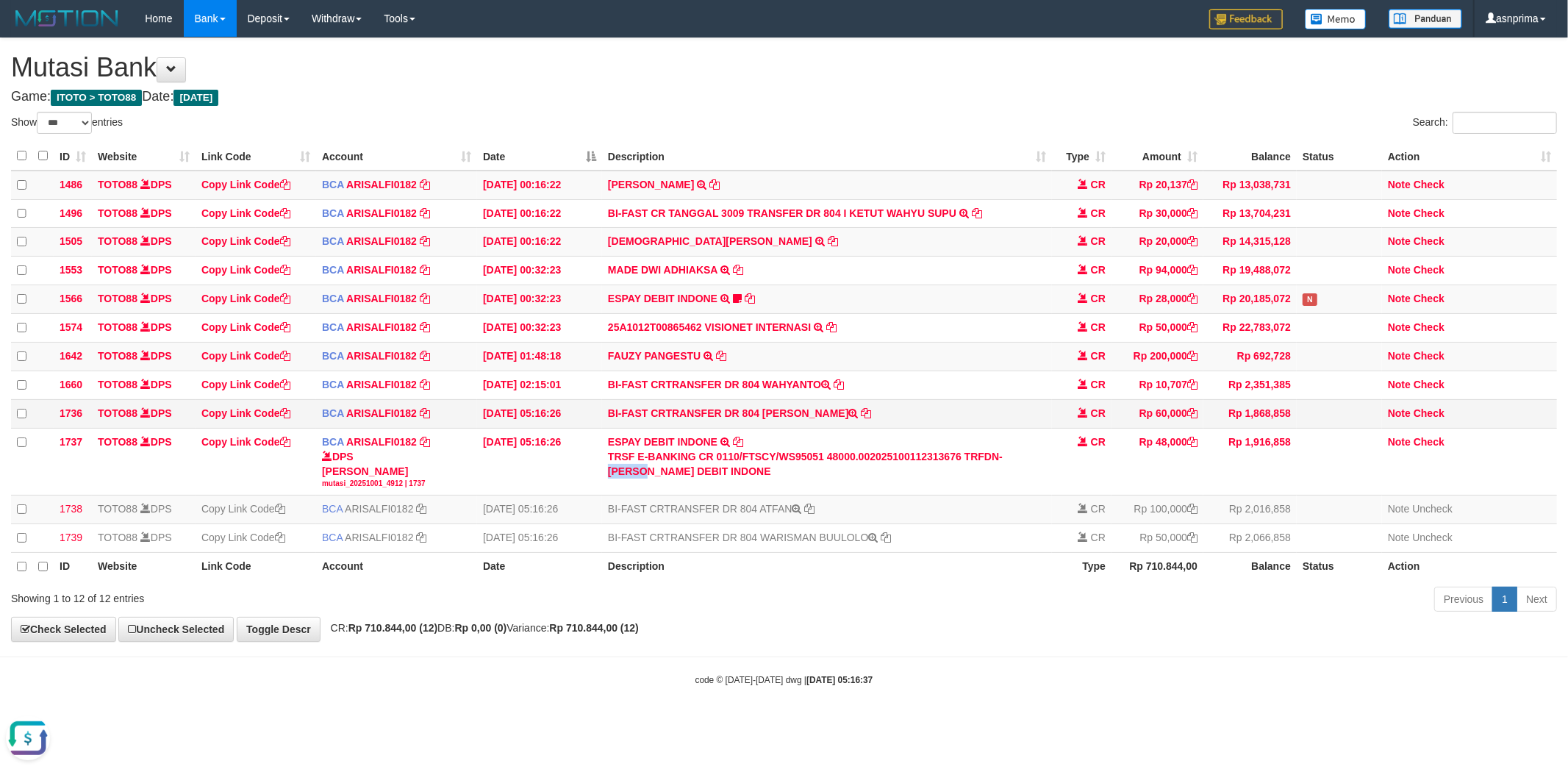
copy div "RANDI"
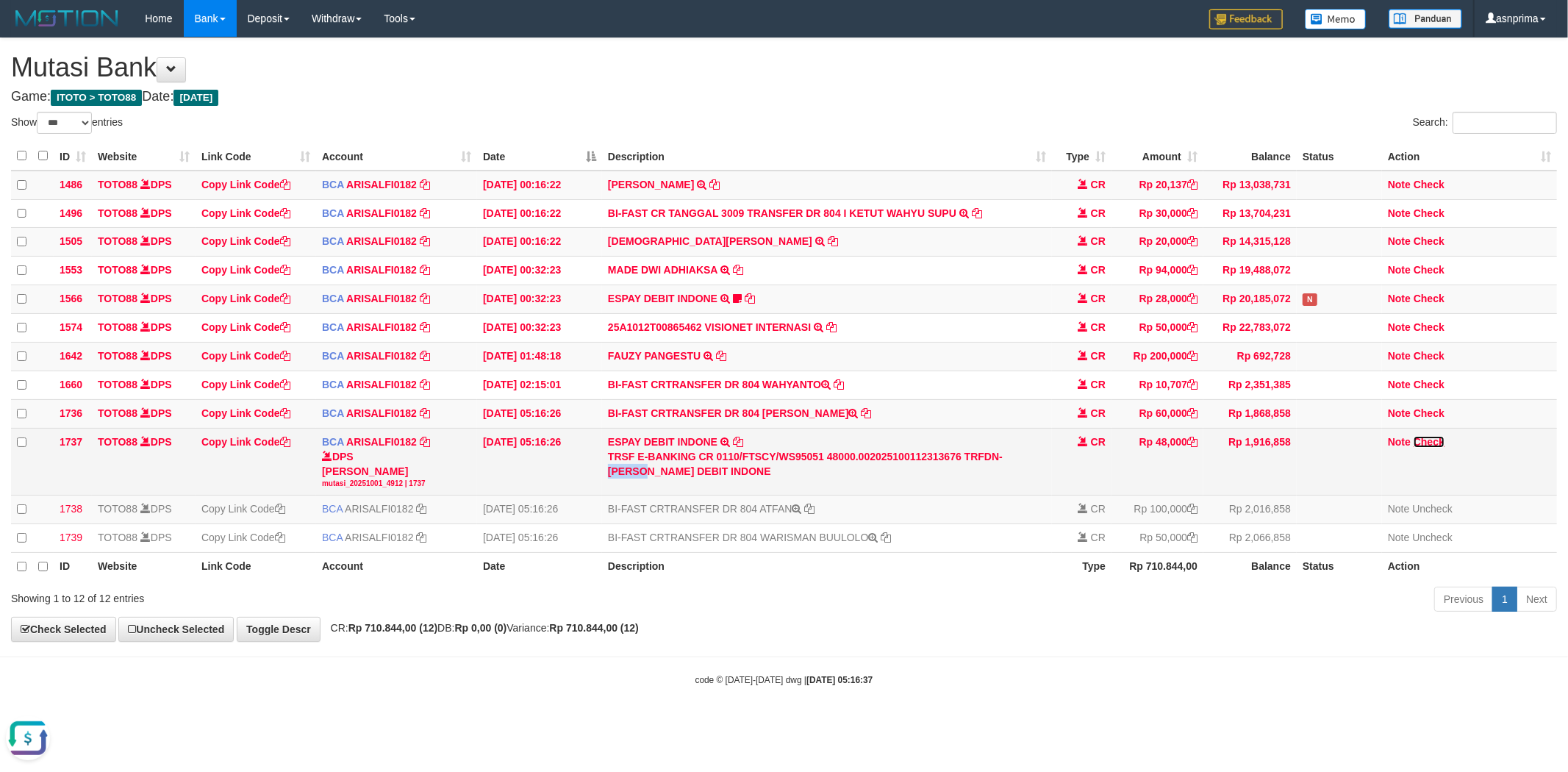
click at [1430, 447] on link "Check" at bounding box center [1429, 442] width 31 height 12
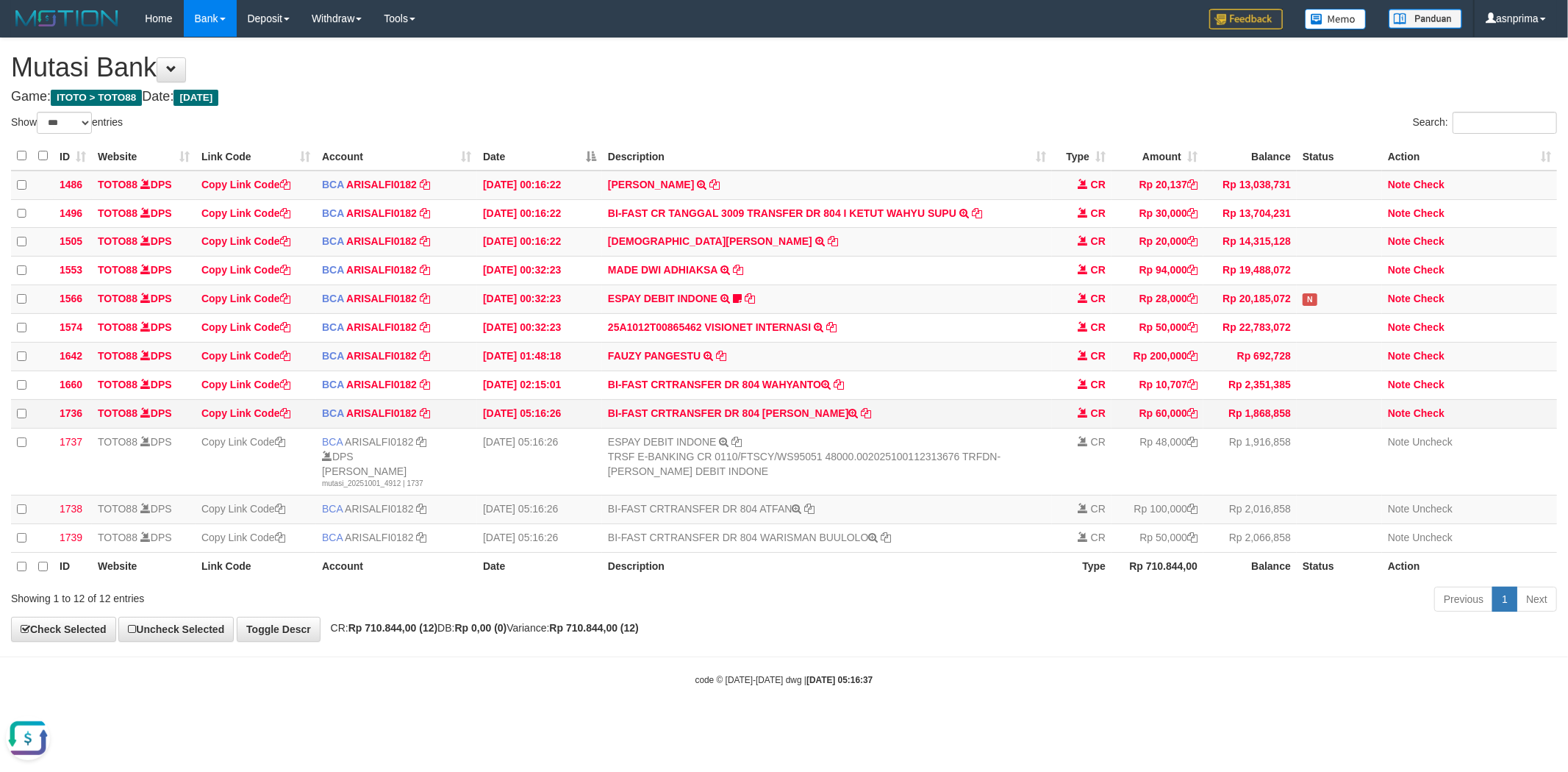
click at [769, 418] on td "BI-FAST CRTRANSFER DR 804 SITI AMINAH" at bounding box center [826, 413] width 450 height 29
drag, startPoint x: 769, startPoint y: 418, endPoint x: 799, endPoint y: 419, distance: 30.0
click at [799, 419] on td "BI-FAST CRTRANSFER DR 804 SITI AMINAH" at bounding box center [826, 413] width 450 height 29
copy td "[PERSON_NAME]"
click at [1436, 418] on link "Check" at bounding box center [1429, 413] width 31 height 12
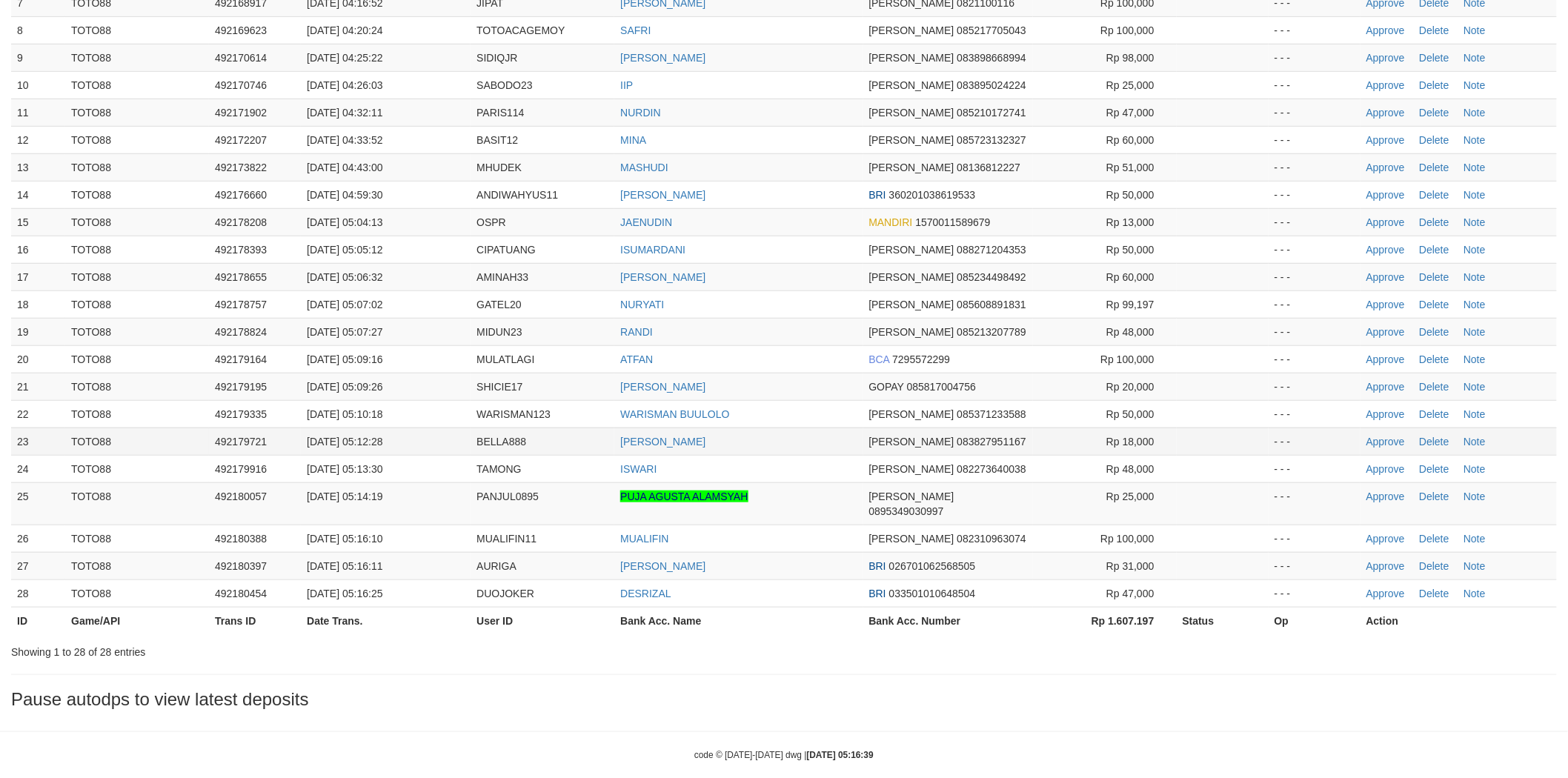
scroll to position [353, 0]
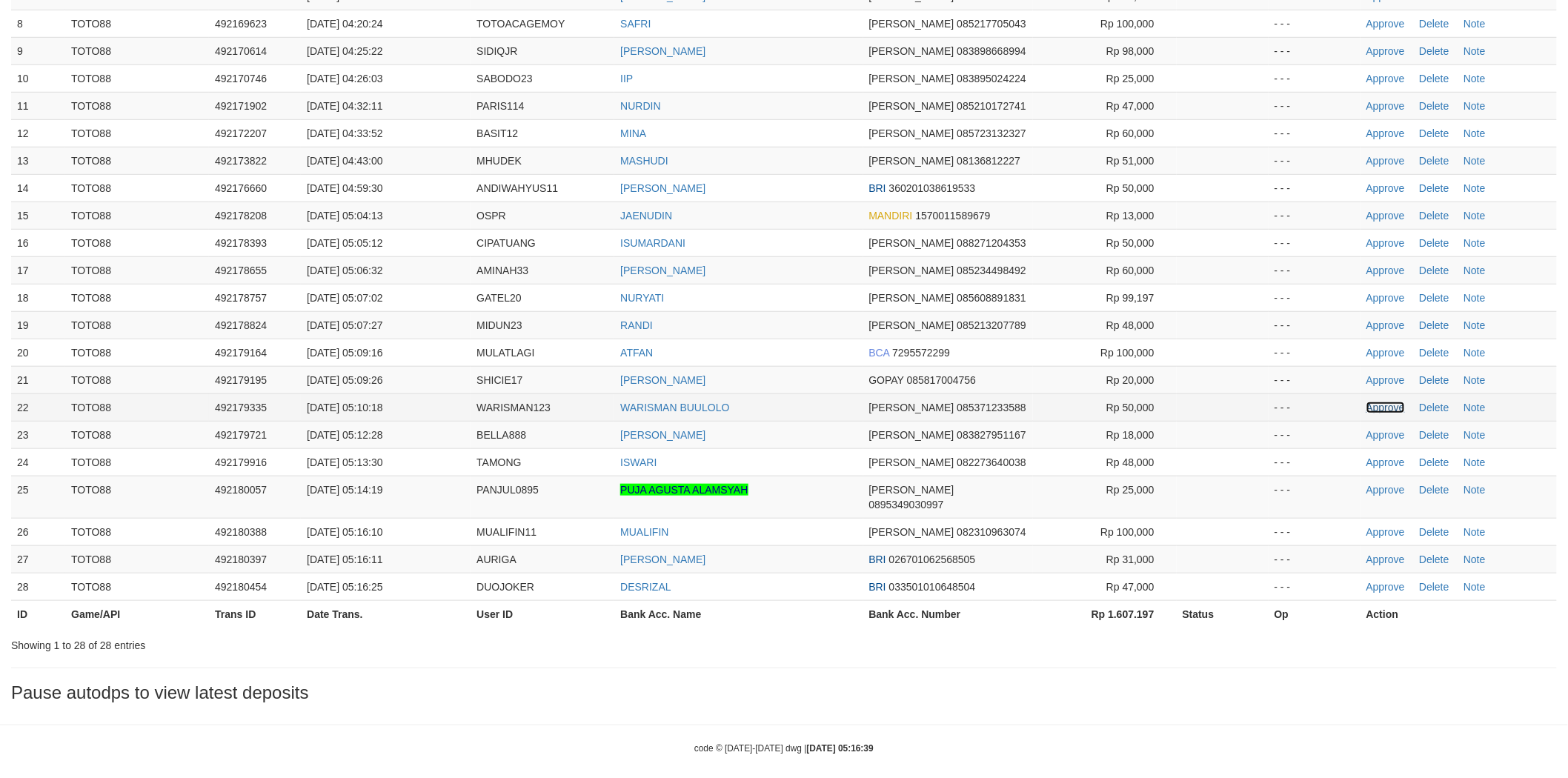
click at [1371, 409] on link "Approve" at bounding box center [1385, 407] width 38 height 12
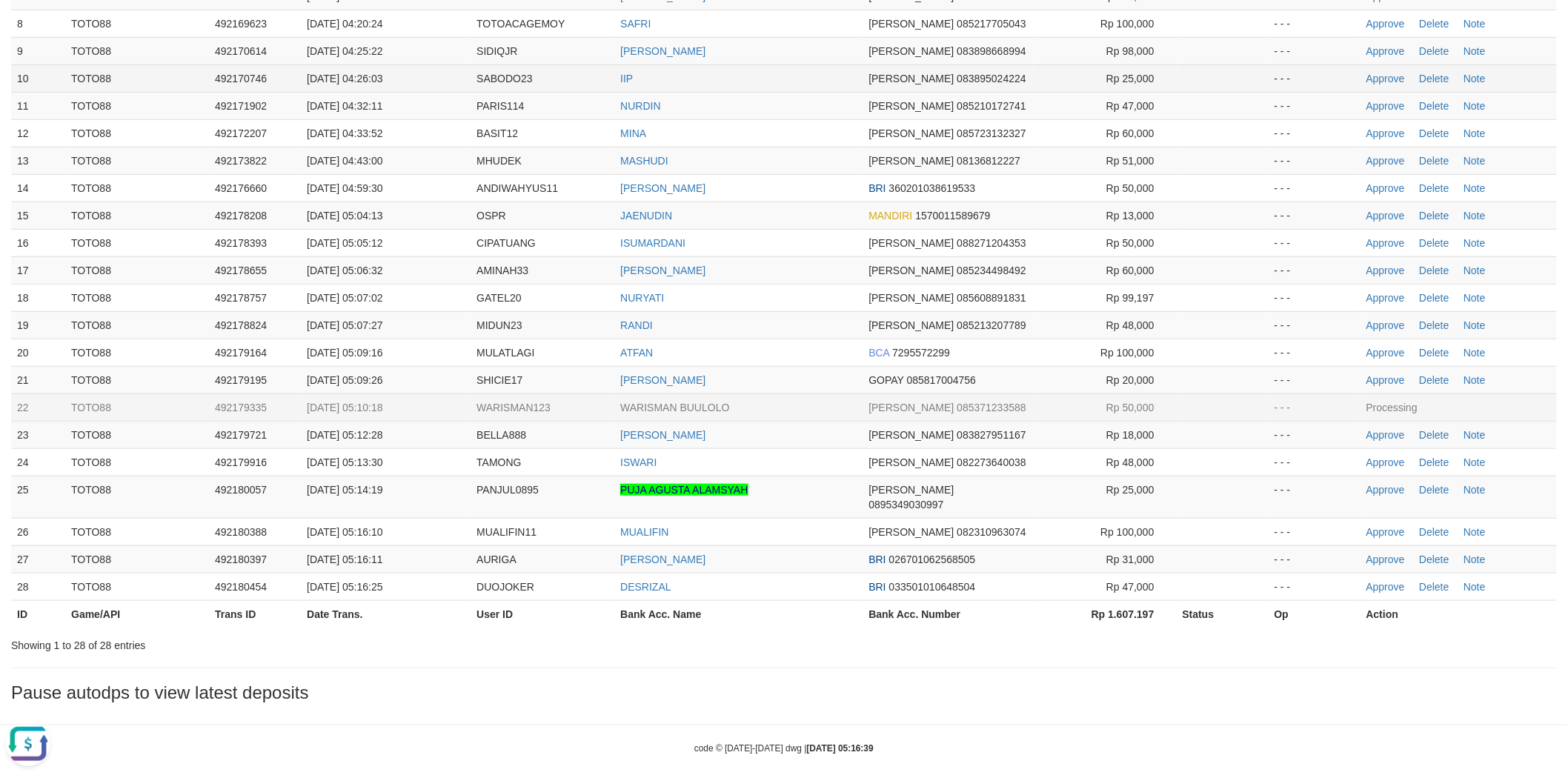
scroll to position [0, 0]
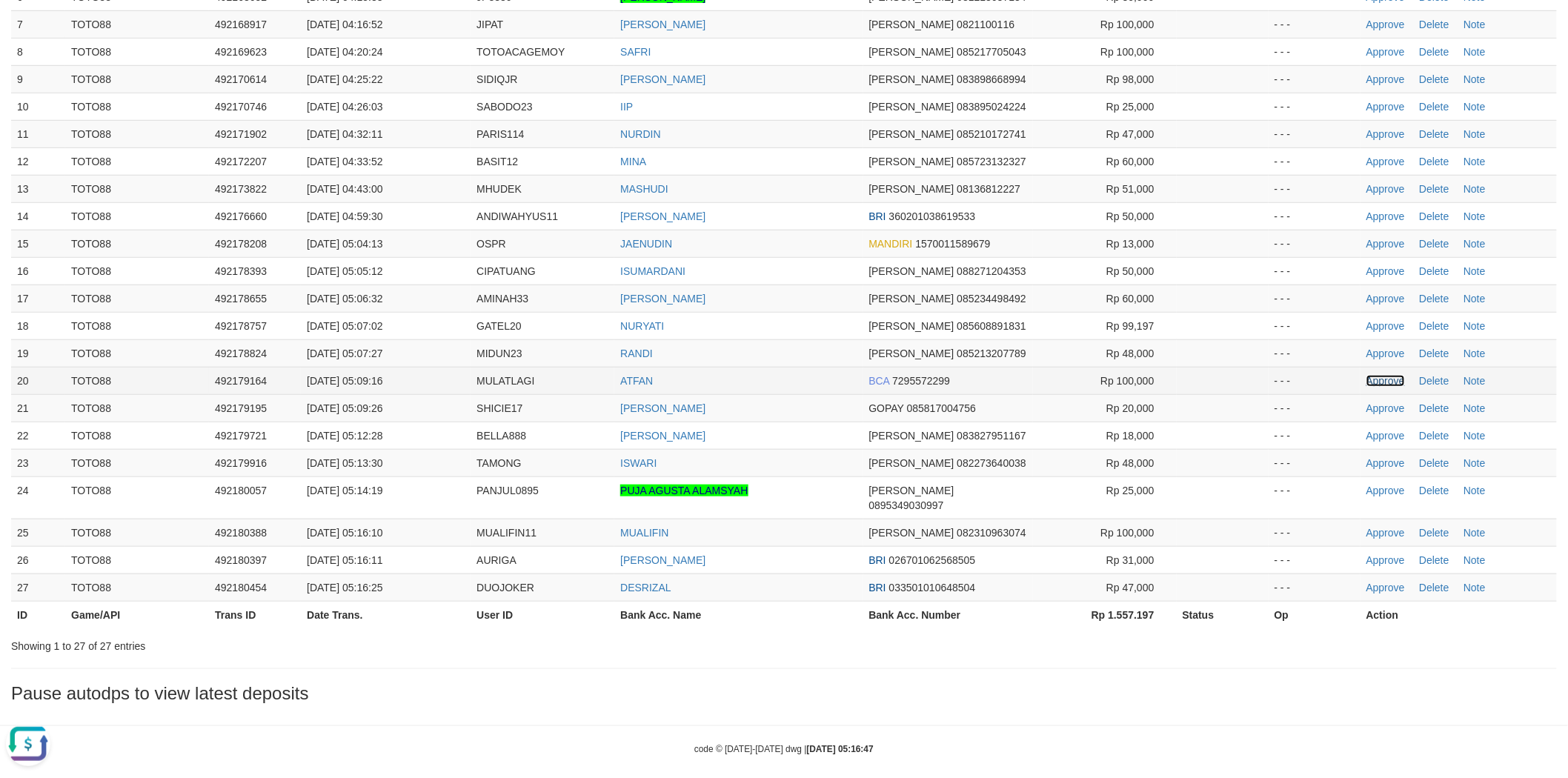
click at [1380, 378] on link "Approve" at bounding box center [1385, 381] width 38 height 12
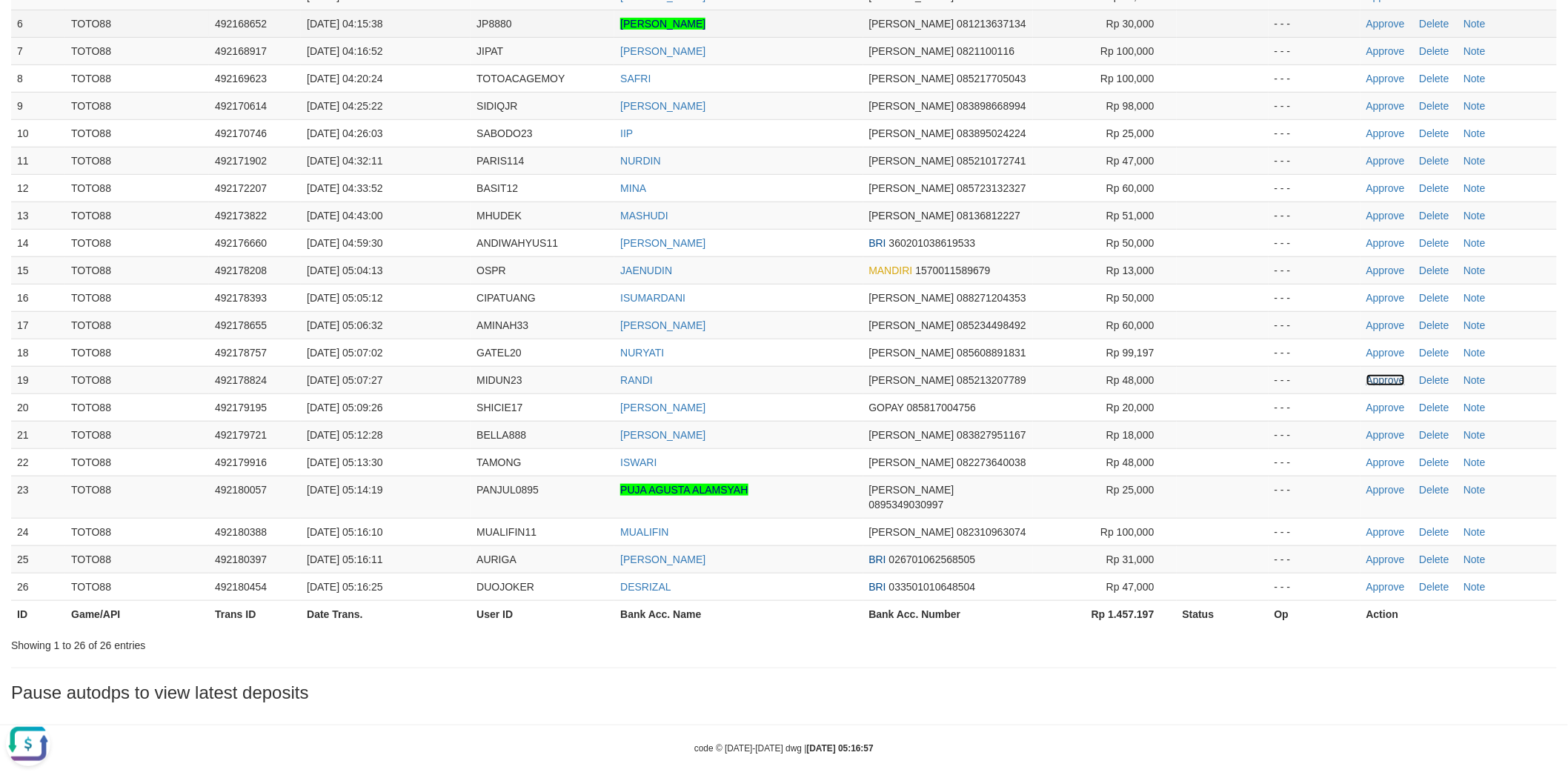
drag, startPoint x: 1377, startPoint y: 383, endPoint x: 936, endPoint y: 32, distance: 563.6
click at [1377, 383] on link "Approve" at bounding box center [1385, 380] width 38 height 12
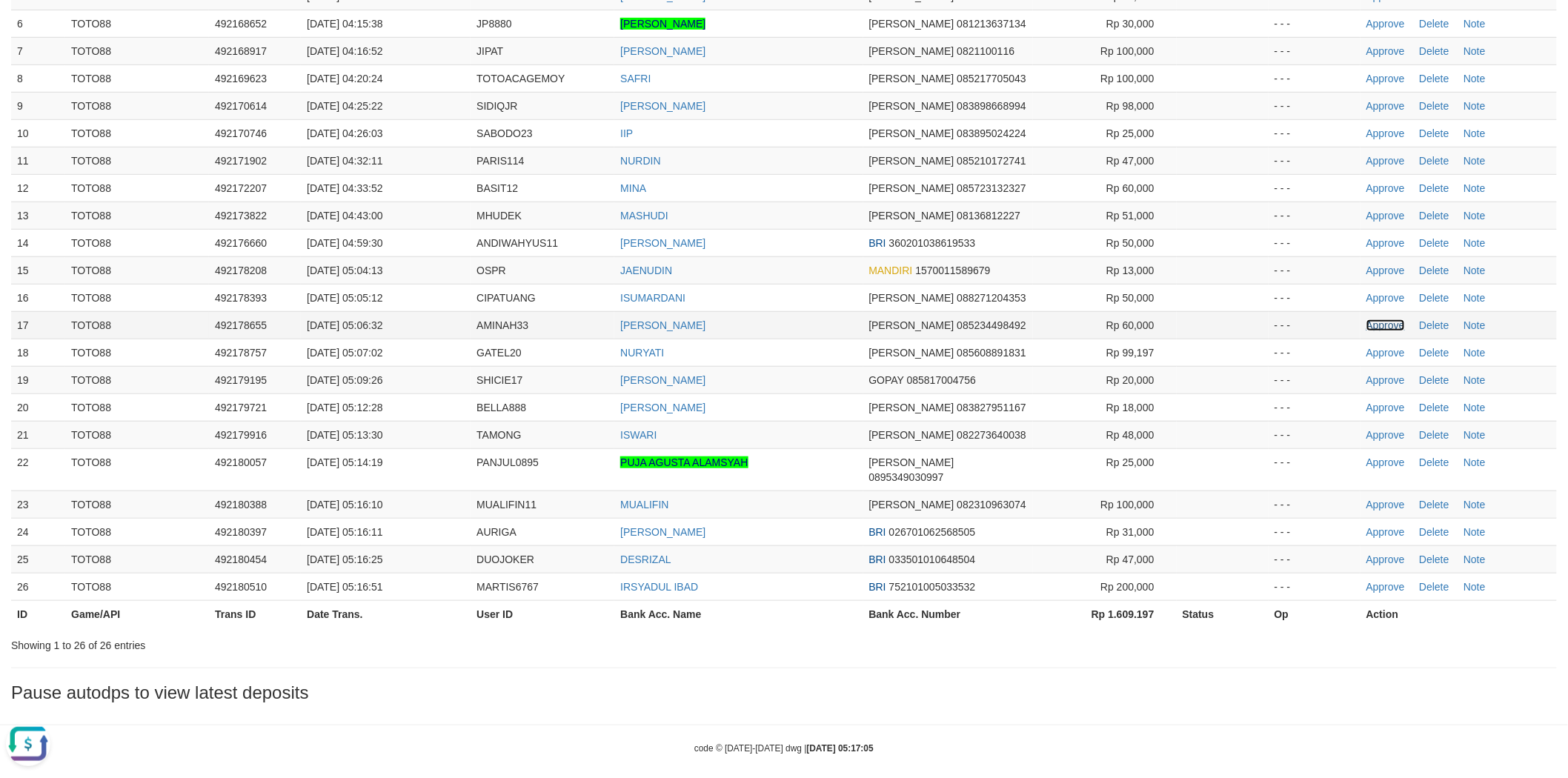
click at [1374, 324] on link "Approve" at bounding box center [1385, 325] width 38 height 12
